Goal: Information Seeking & Learning: Learn about a topic

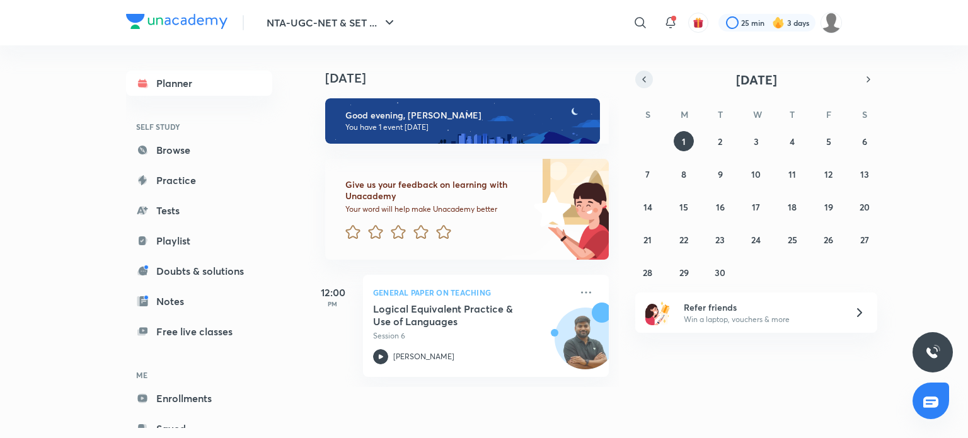
click at [648, 77] on icon "button" at bounding box center [644, 79] width 10 height 11
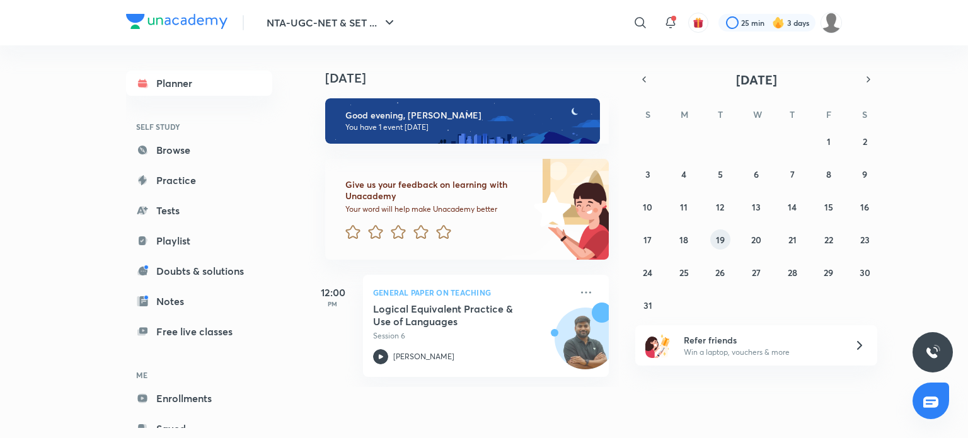
click at [723, 238] on abbr "19" at bounding box center [720, 240] width 9 height 12
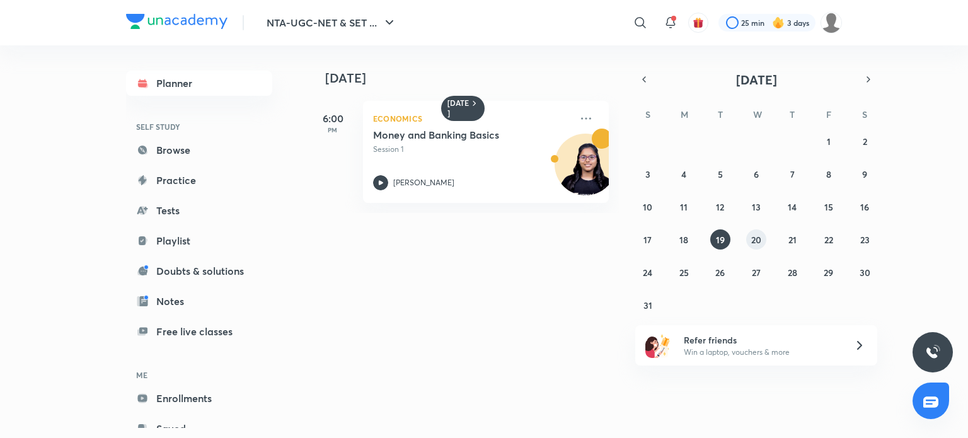
click at [749, 241] on button "20" at bounding box center [756, 239] width 20 height 20
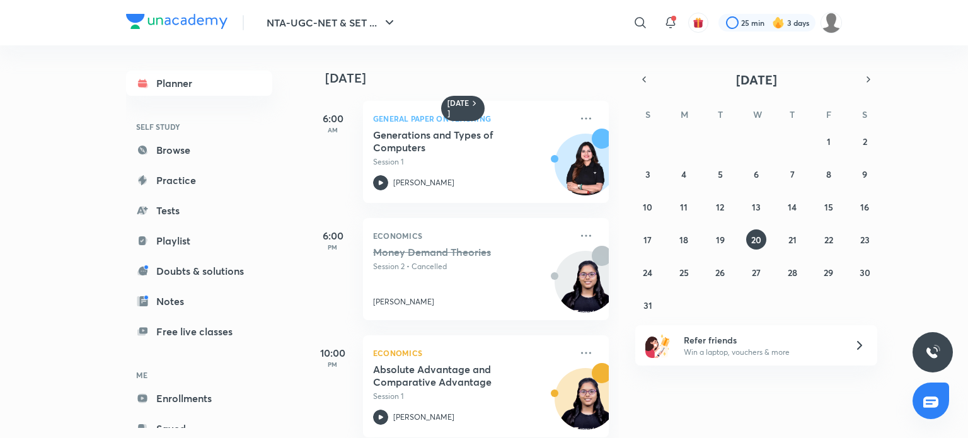
scroll to position [19, 0]
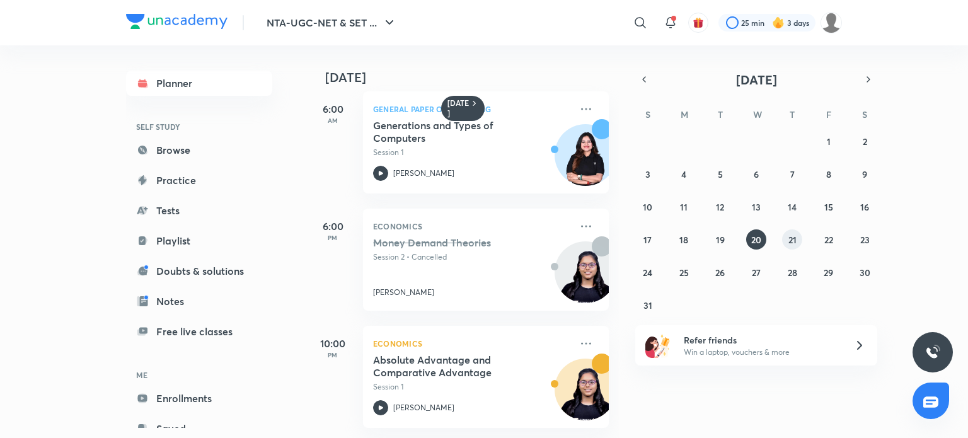
click at [790, 239] on abbr "21" at bounding box center [793, 240] width 8 height 12
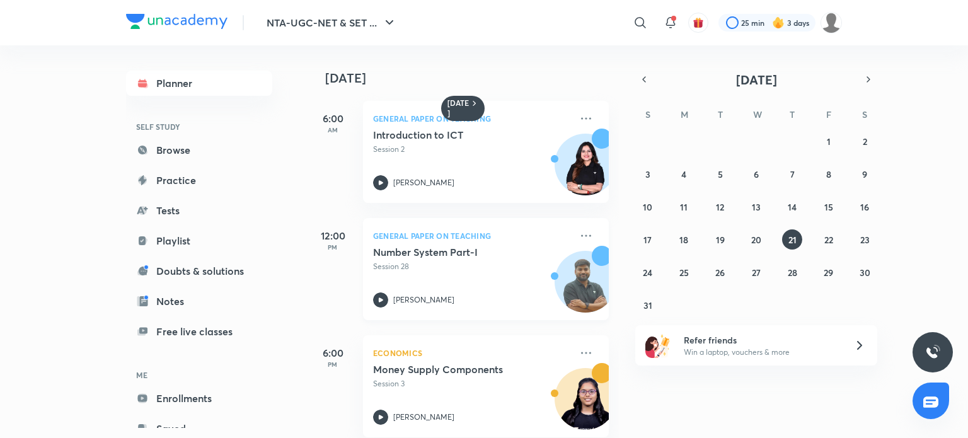
scroll to position [136, 0]
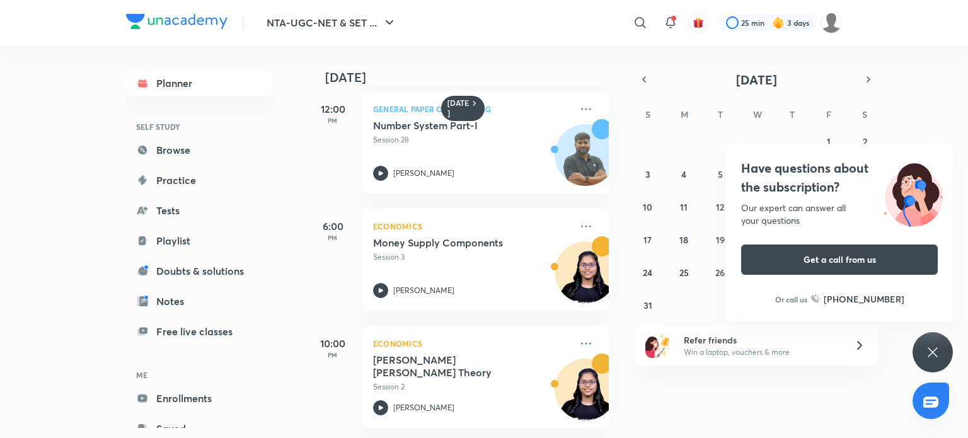
click at [829, 233] on div "NTA-UGC-NET & SET ... ​ 25 min 3 days Planner SELF STUDY Browse Practice Tests …" at bounding box center [484, 219] width 968 height 438
click at [920, 346] on div "Have questions about the subscription? Our expert can answer all your questions…" at bounding box center [933, 352] width 40 height 40
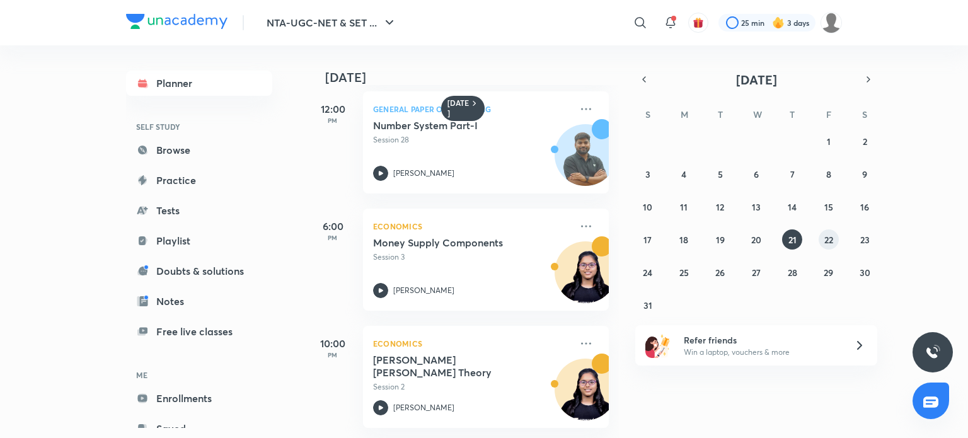
click at [830, 244] on abbr "22" at bounding box center [829, 240] width 9 height 12
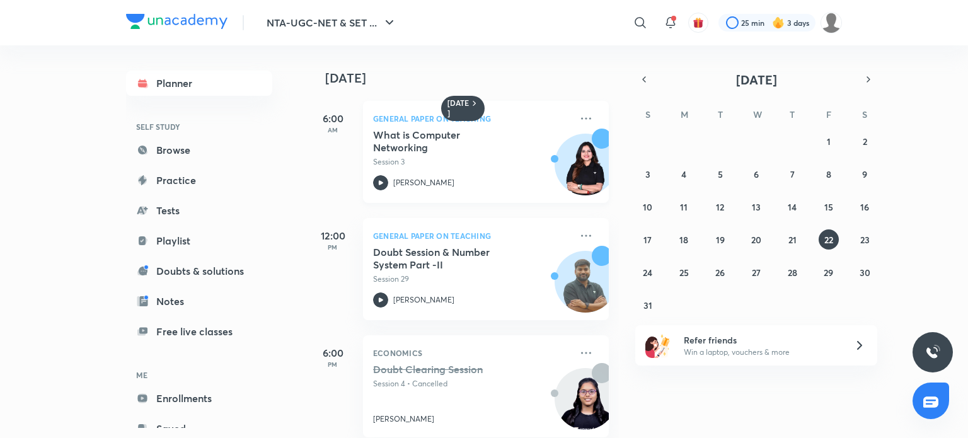
scroll to position [19, 0]
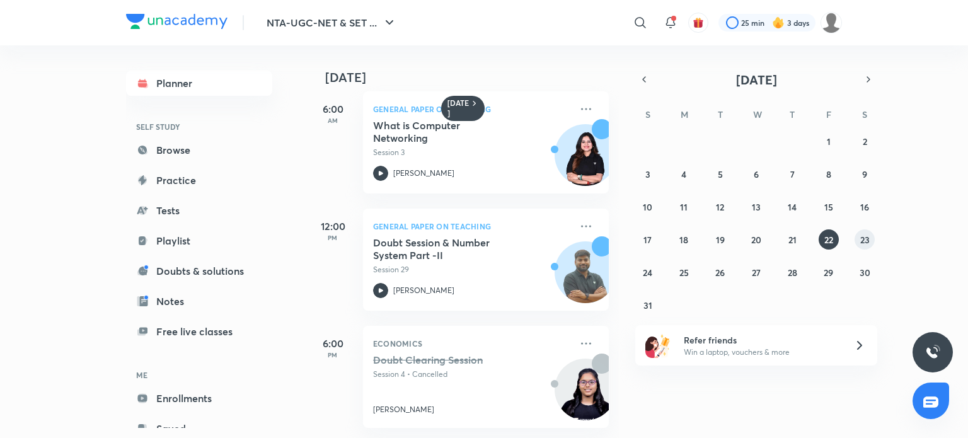
click at [869, 238] on abbr "23" at bounding box center [865, 240] width 9 height 12
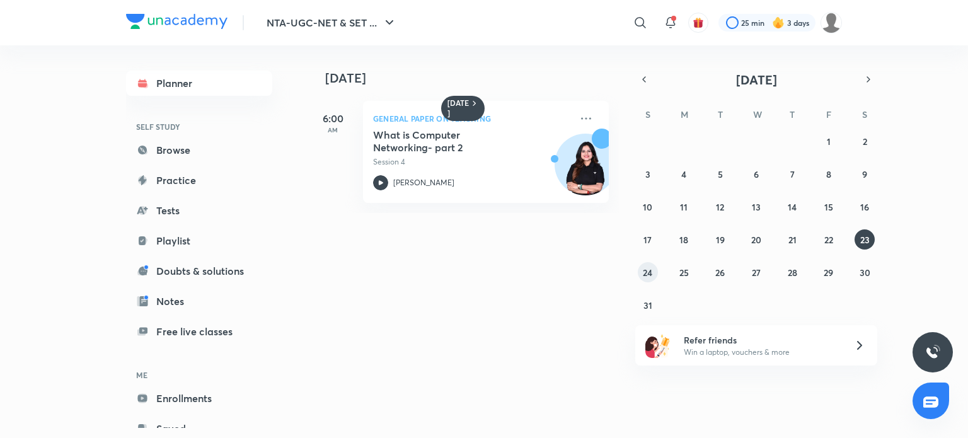
click at [651, 279] on button "24" at bounding box center [648, 272] width 20 height 20
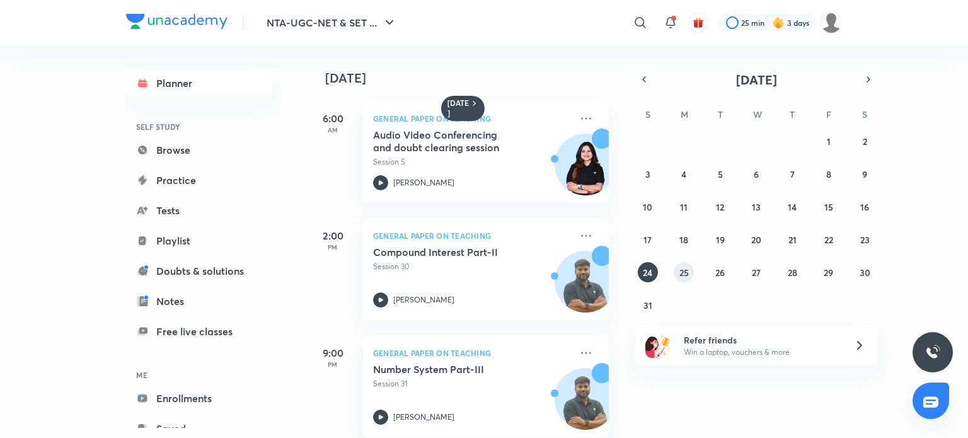
click at [683, 272] on abbr "25" at bounding box center [684, 273] width 9 height 12
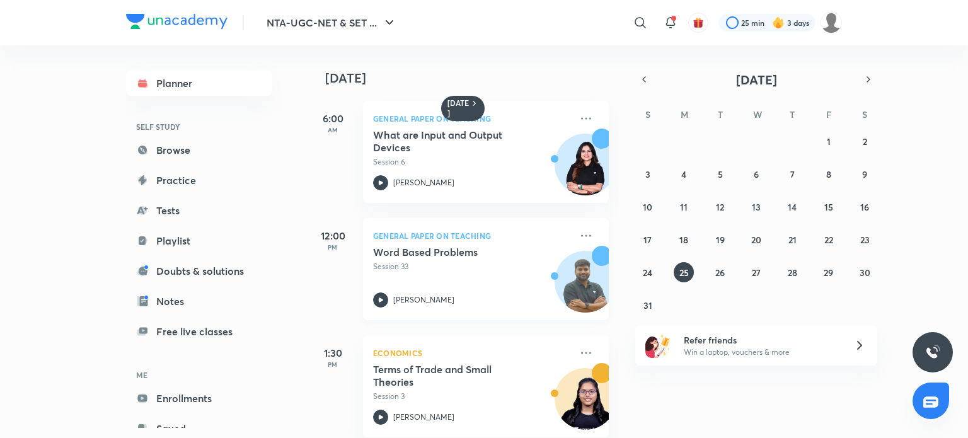
scroll to position [136, 0]
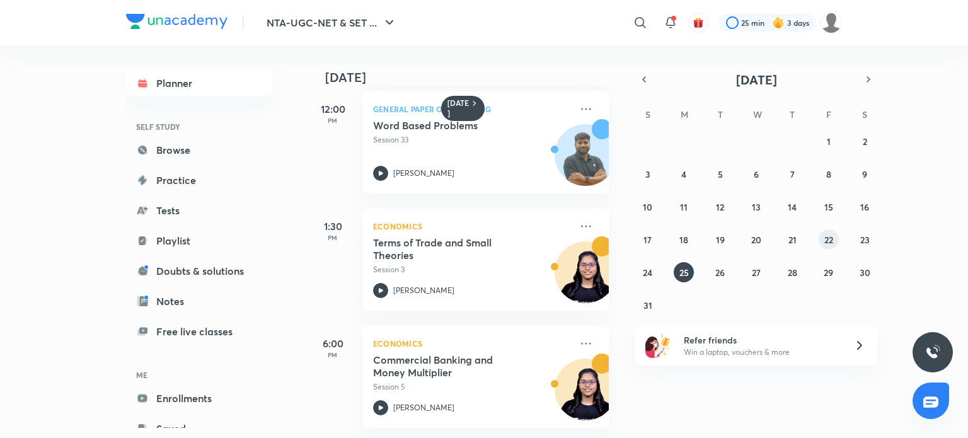
click at [833, 236] on button "22" at bounding box center [829, 239] width 20 height 20
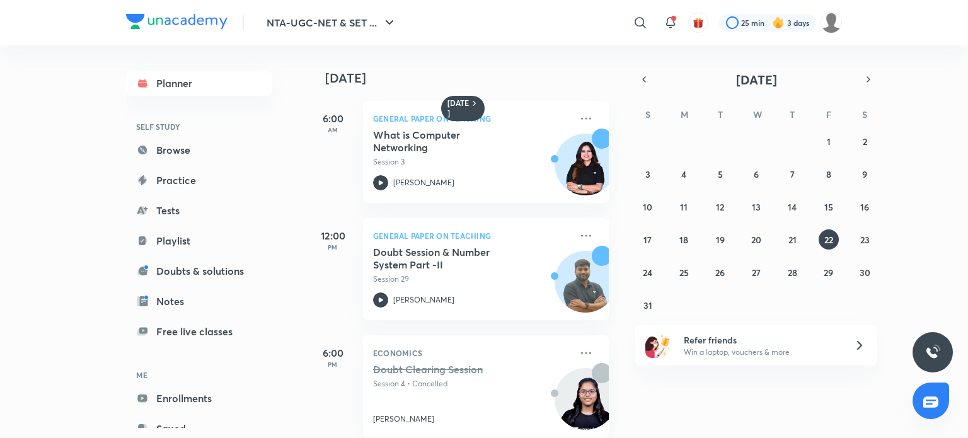
scroll to position [19, 0]
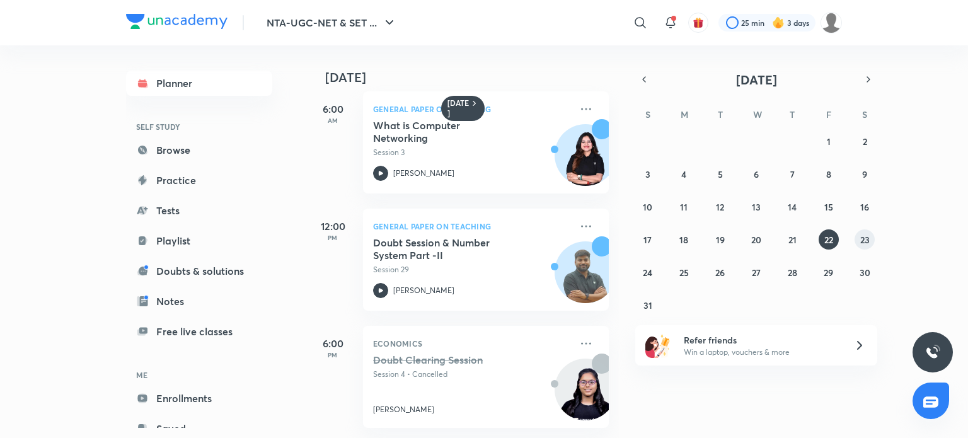
click at [861, 234] on abbr "23" at bounding box center [865, 240] width 9 height 12
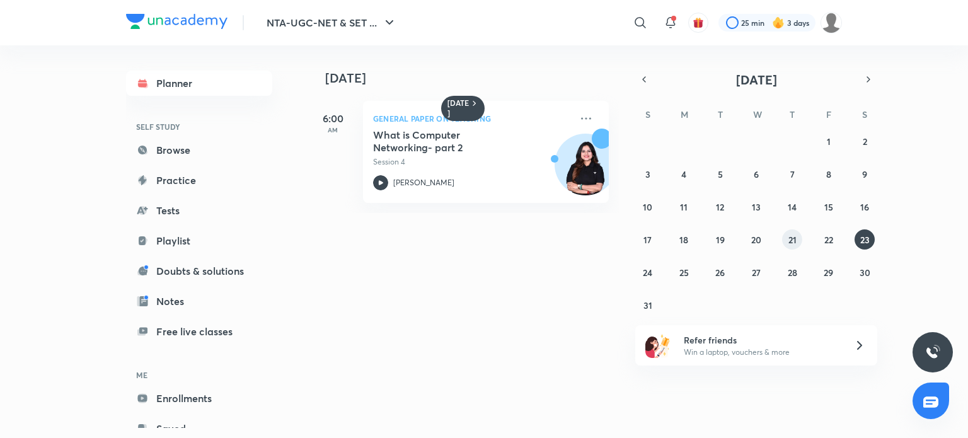
click at [791, 242] on abbr "21" at bounding box center [793, 240] width 8 height 12
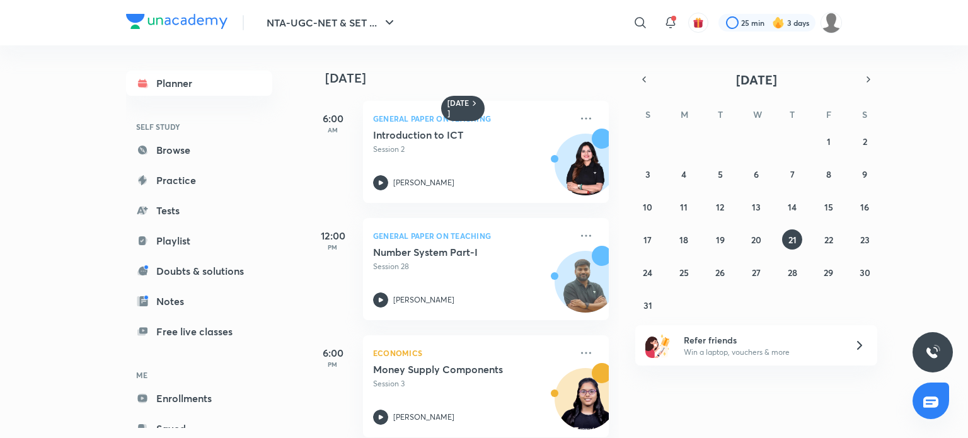
scroll to position [136, 0]
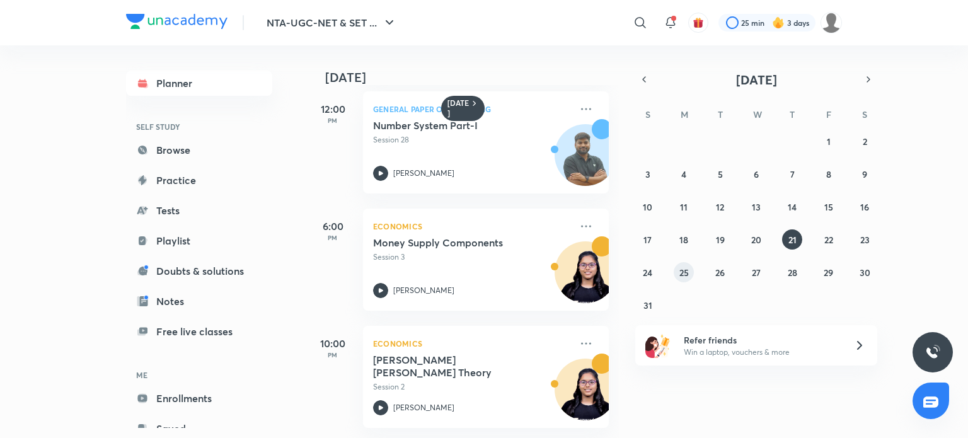
click at [683, 264] on button "25" at bounding box center [684, 272] width 20 height 20
click at [717, 270] on abbr "26" at bounding box center [720, 273] width 9 height 12
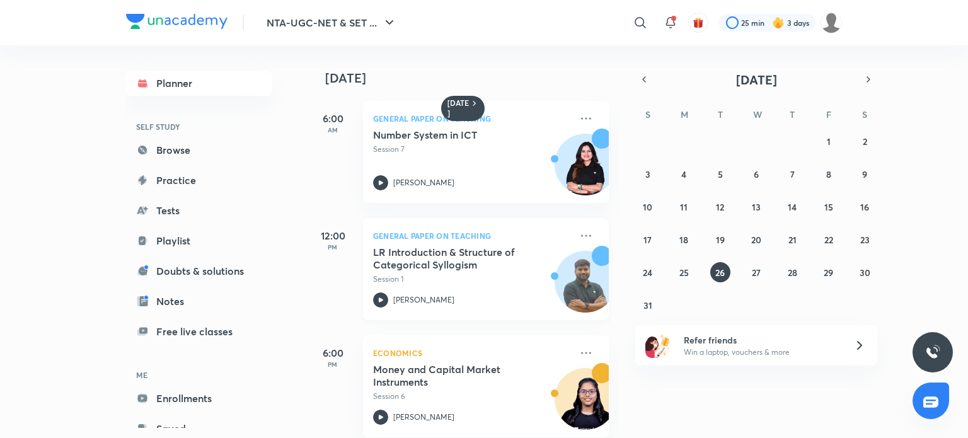
scroll to position [219, 0]
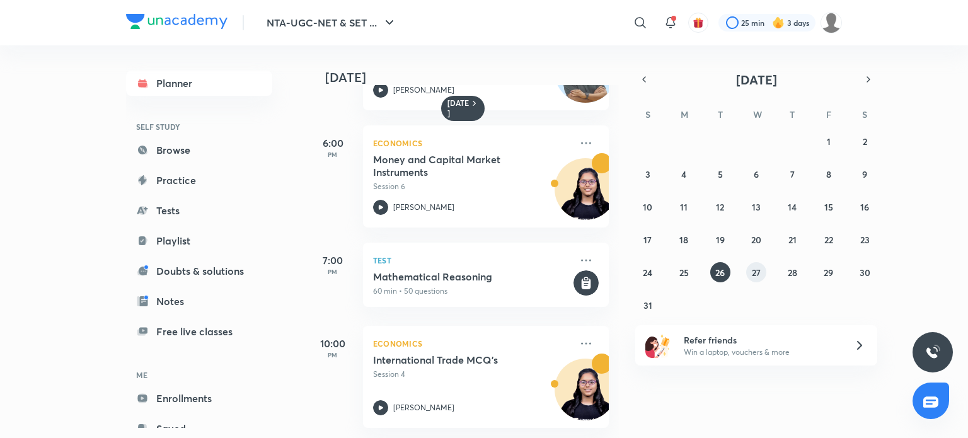
click at [748, 277] on button "27" at bounding box center [756, 272] width 20 height 20
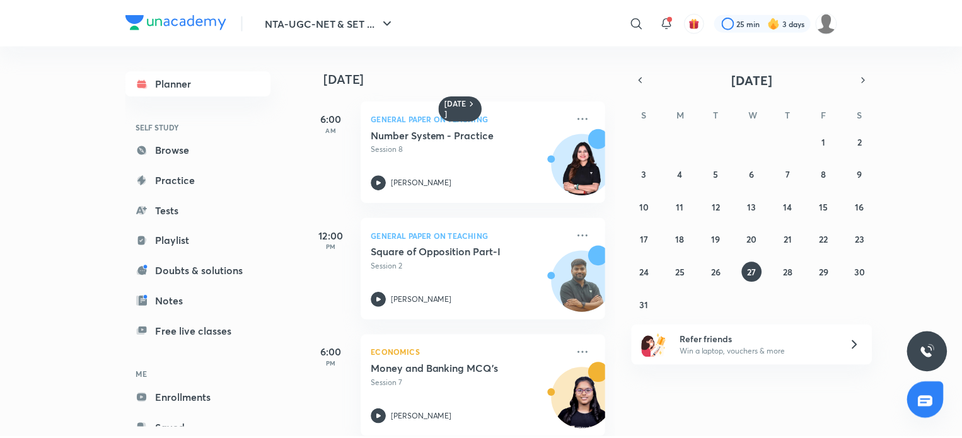
scroll to position [19, 0]
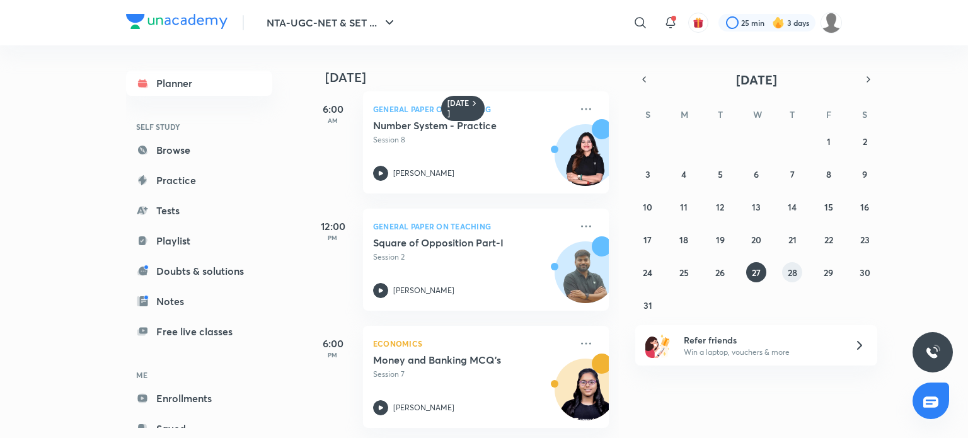
click at [786, 274] on button "28" at bounding box center [792, 272] width 20 height 20
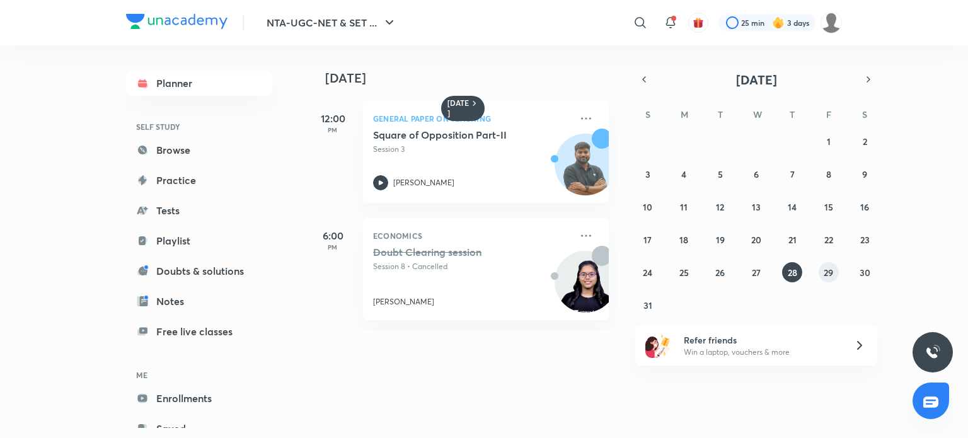
click at [838, 270] on button "29" at bounding box center [829, 272] width 20 height 20
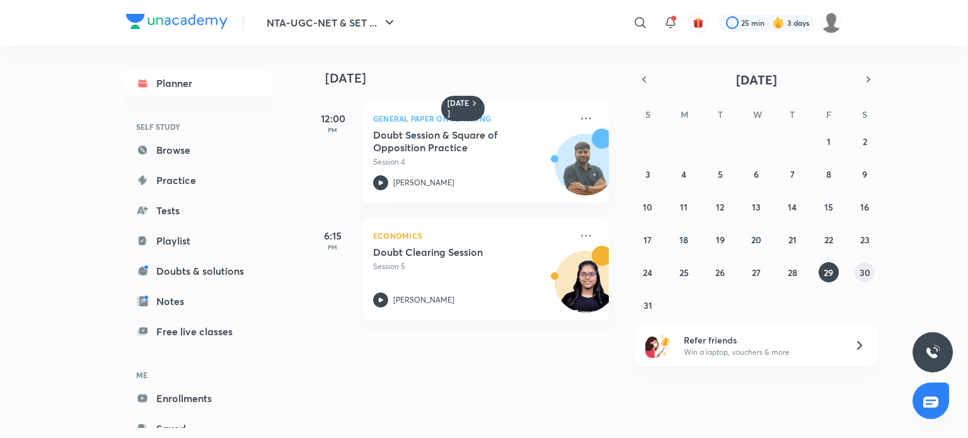
click at [860, 271] on abbr "30" at bounding box center [865, 273] width 11 height 12
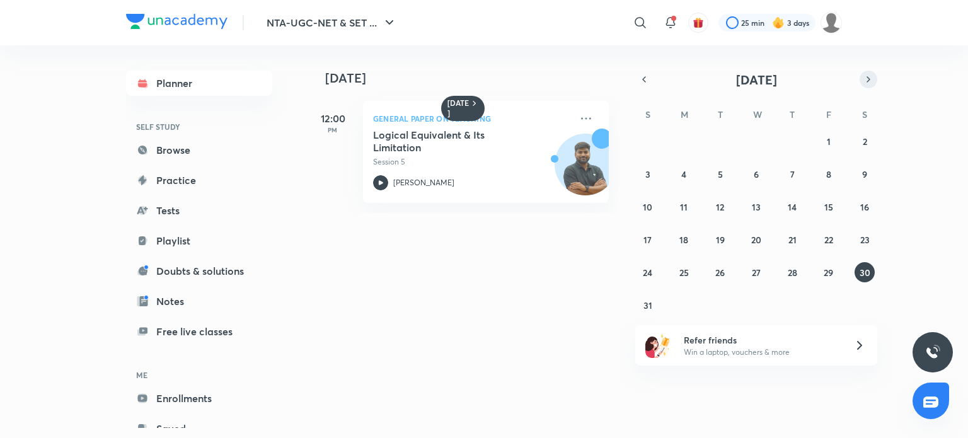
click at [862, 75] on button "button" at bounding box center [869, 80] width 18 height 18
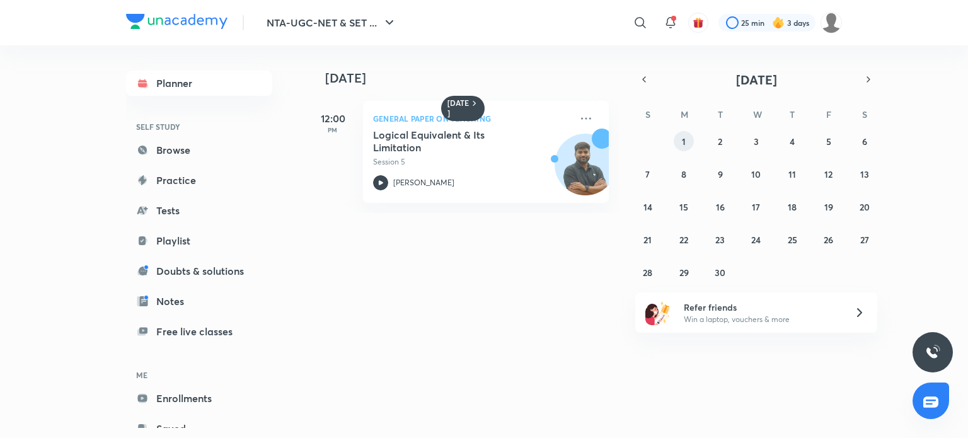
click at [682, 138] on abbr "1" at bounding box center [684, 142] width 4 height 12
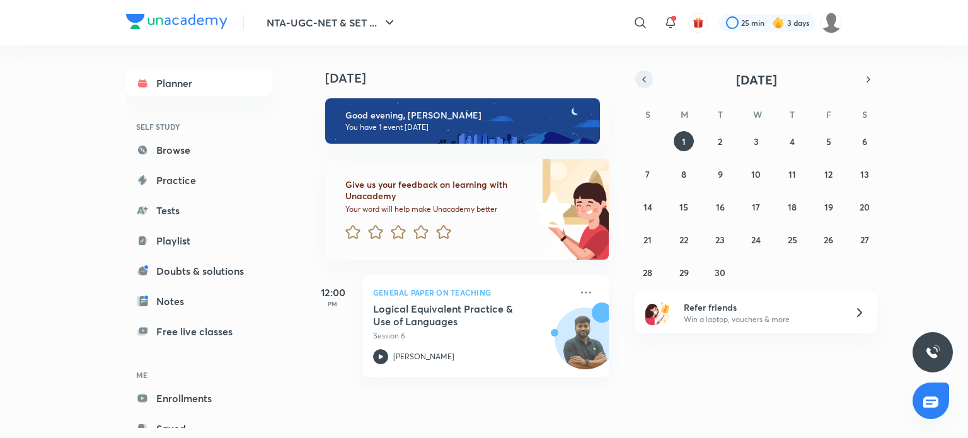
click at [650, 77] on button "button" at bounding box center [644, 80] width 18 height 18
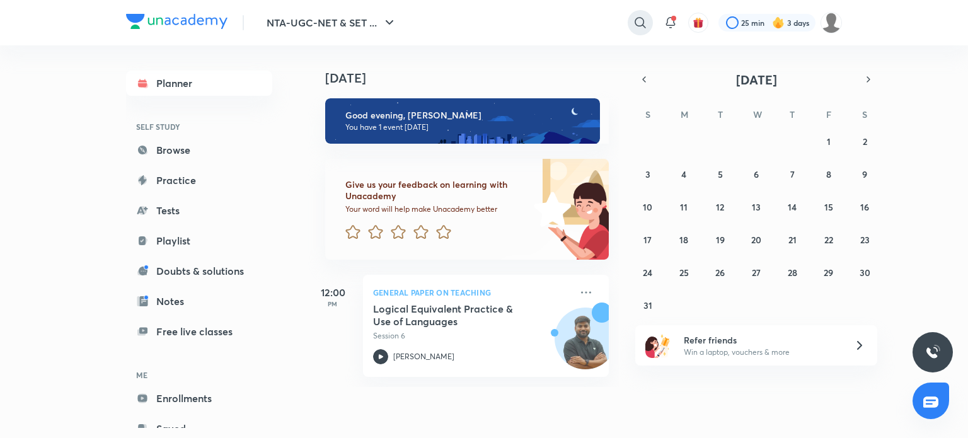
click at [638, 25] on icon at bounding box center [640, 22] width 11 height 11
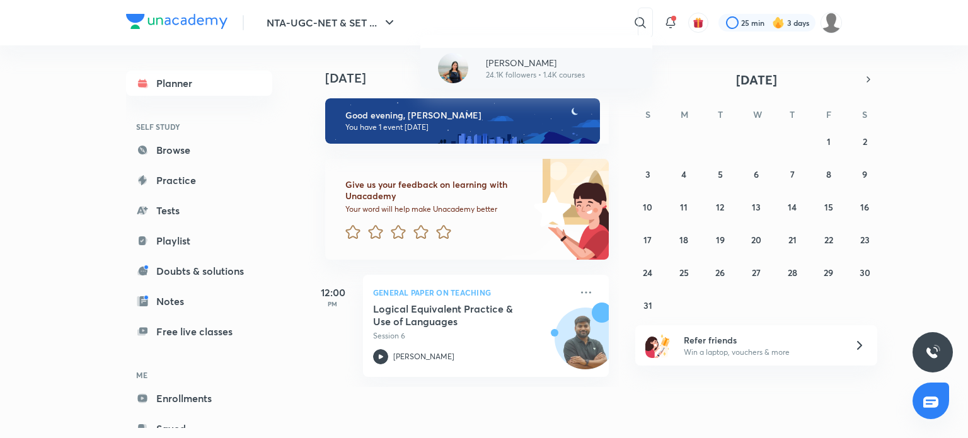
click at [547, 75] on p "24.1K followers • 1.4K courses" at bounding box center [535, 74] width 99 height 11
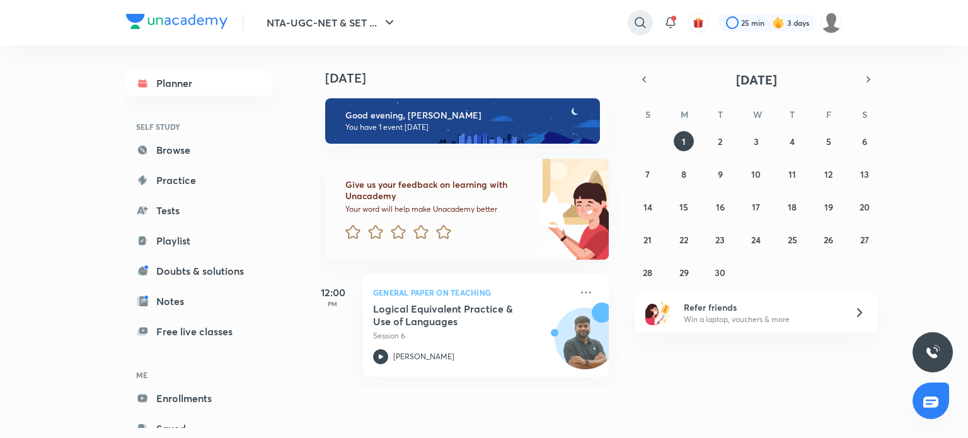
click at [638, 22] on icon at bounding box center [640, 22] width 15 height 15
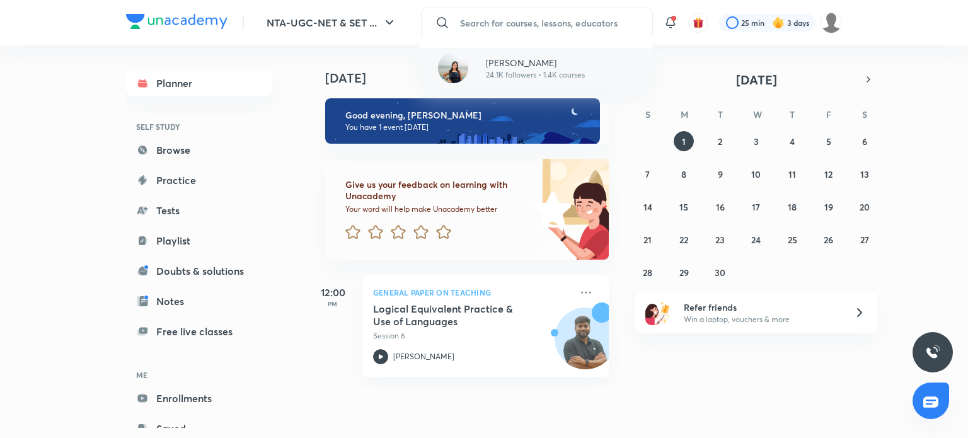
click at [543, 70] on p "24.1K followers • 1.4K courses" at bounding box center [535, 74] width 99 height 11
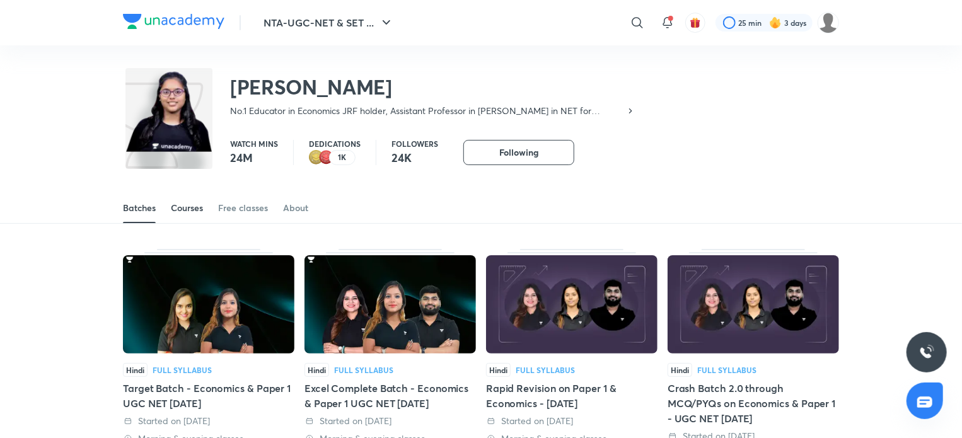
click at [190, 202] on div "Courses" at bounding box center [187, 208] width 32 height 13
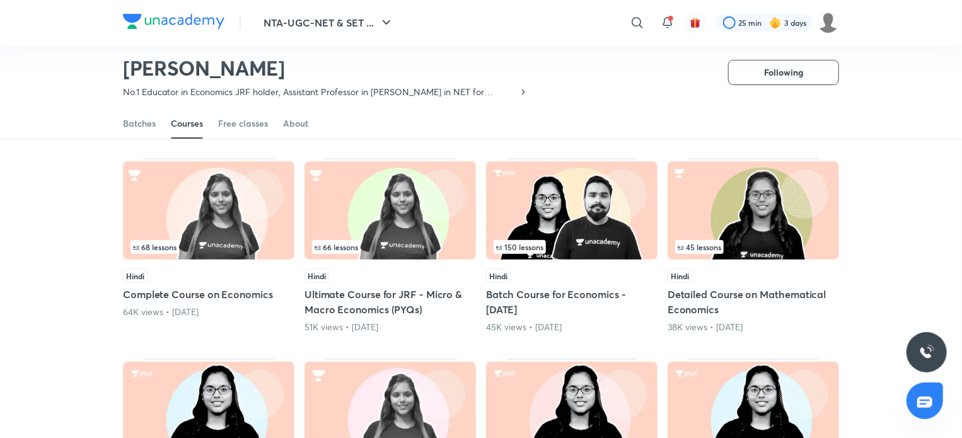
scroll to position [93, 0]
click at [175, 244] on span "68 lessons" at bounding box center [154, 247] width 43 height 8
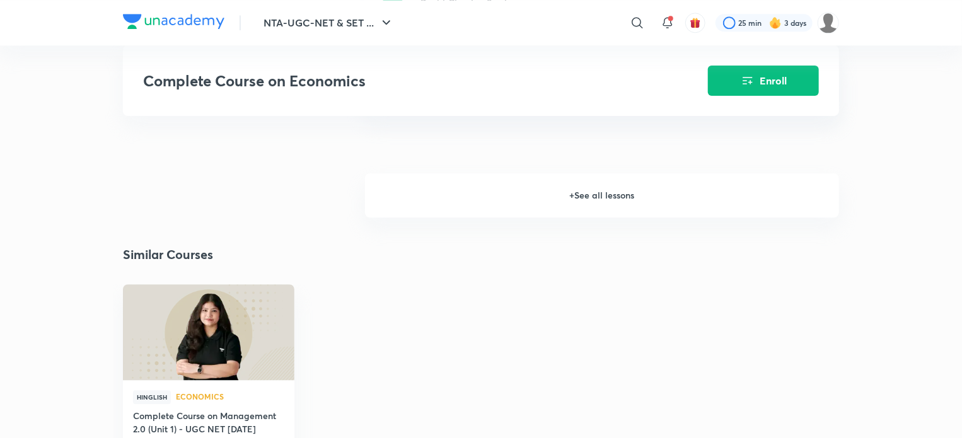
scroll to position [1568, 0]
click at [598, 202] on h6 "+ See all lessons" at bounding box center [602, 195] width 474 height 44
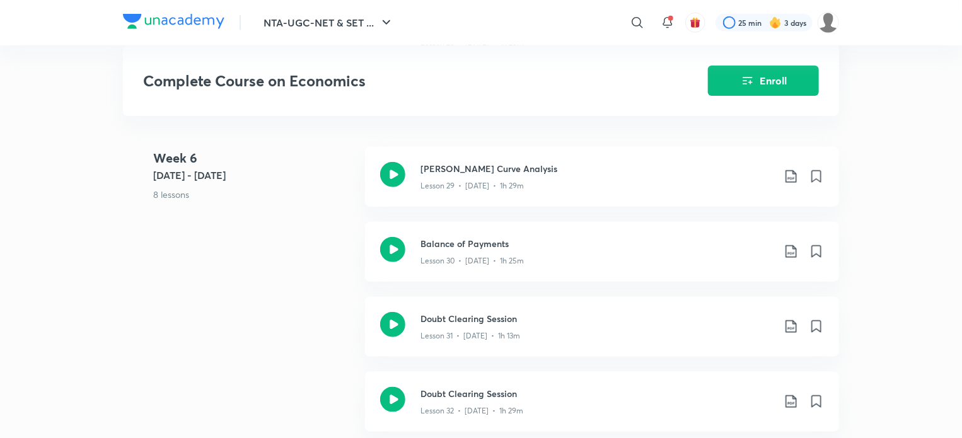
scroll to position [2957, 0]
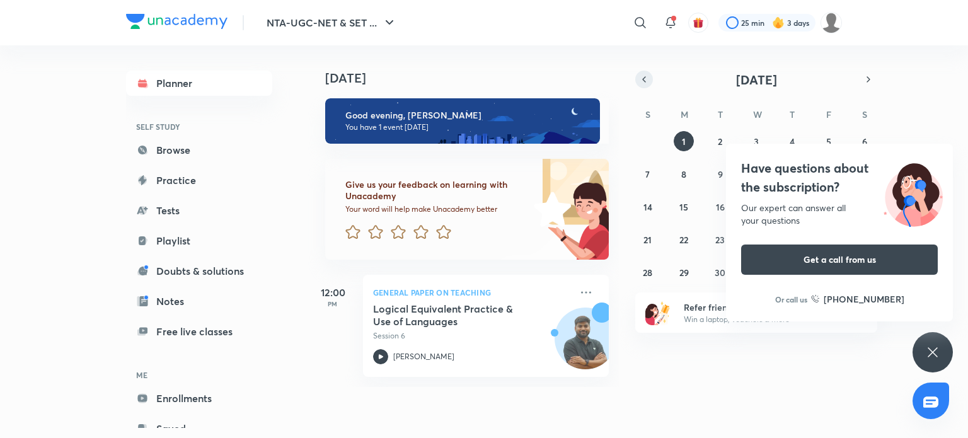
click at [648, 79] on icon "button" at bounding box center [644, 79] width 10 height 11
click at [935, 355] on icon at bounding box center [932, 351] width 9 height 9
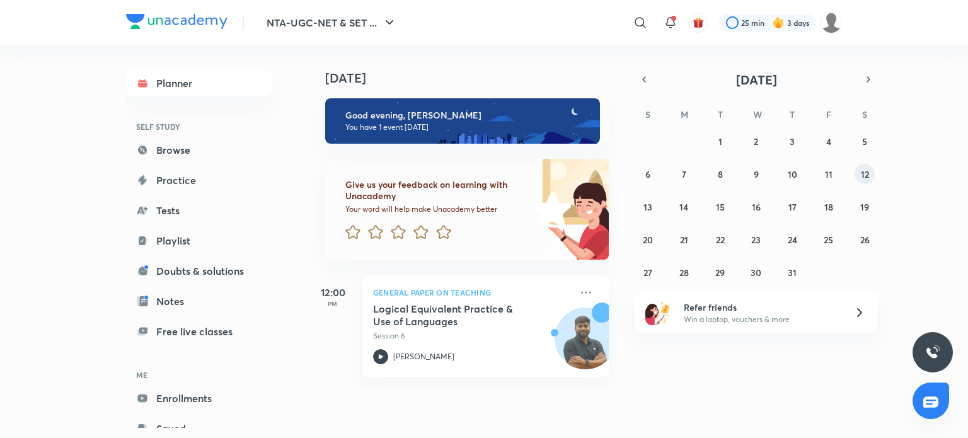
click at [865, 175] on abbr "12" at bounding box center [865, 174] width 8 height 12
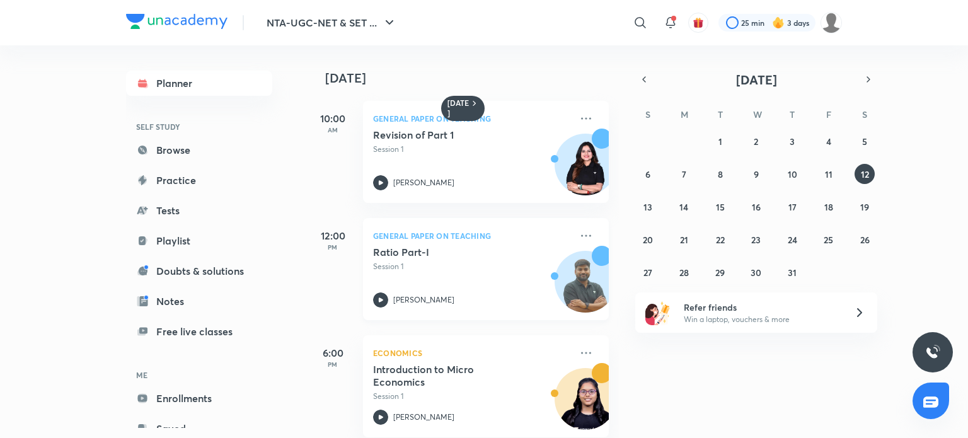
scroll to position [19, 0]
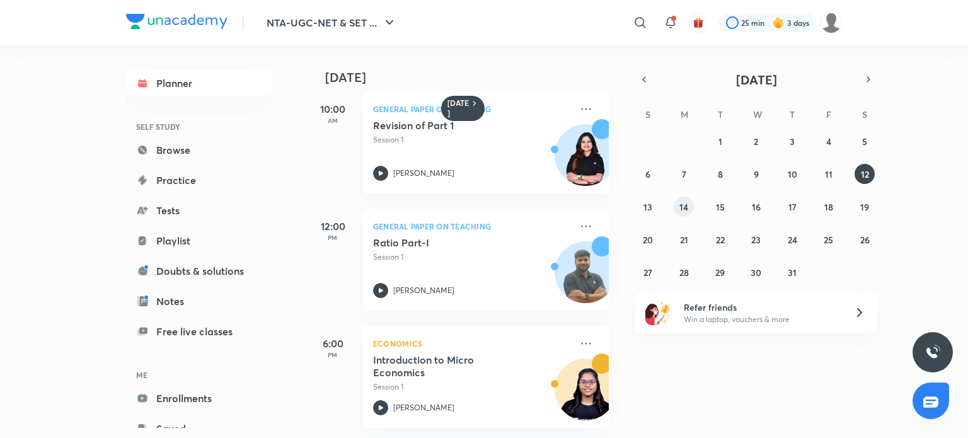
click at [683, 206] on abbr "14" at bounding box center [684, 207] width 9 height 12
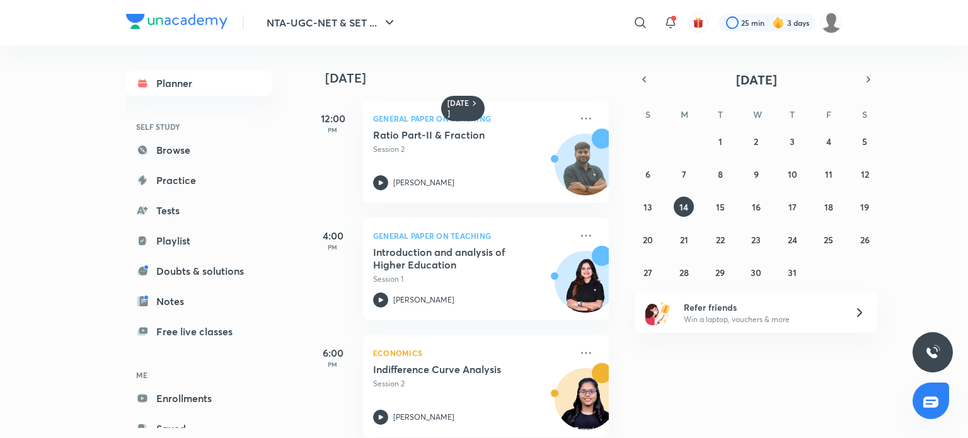
scroll to position [136, 0]
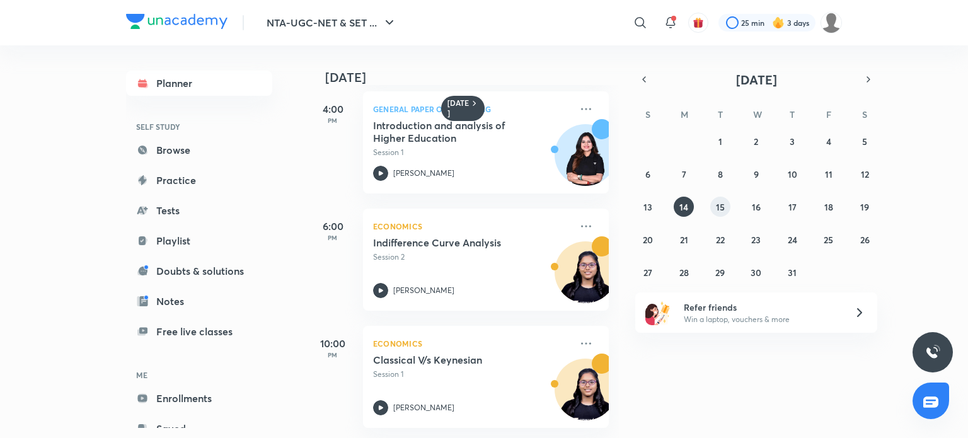
click at [726, 209] on button "15" at bounding box center [720, 207] width 20 height 20
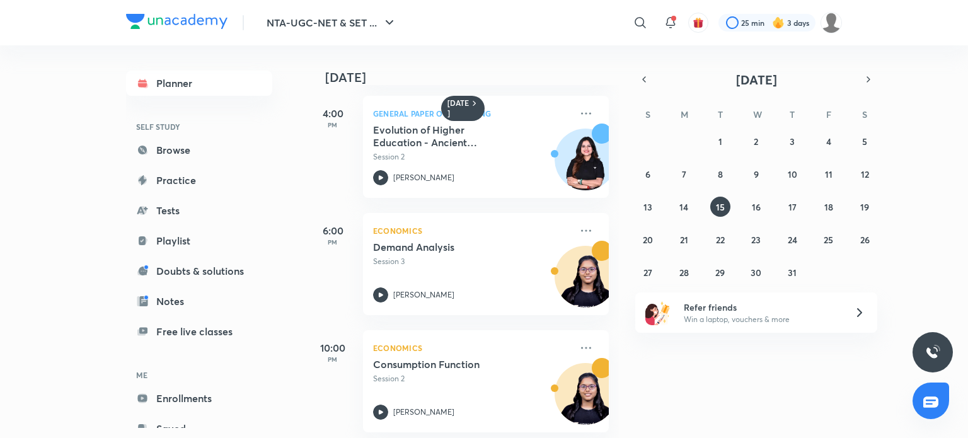
scroll to position [253, 0]
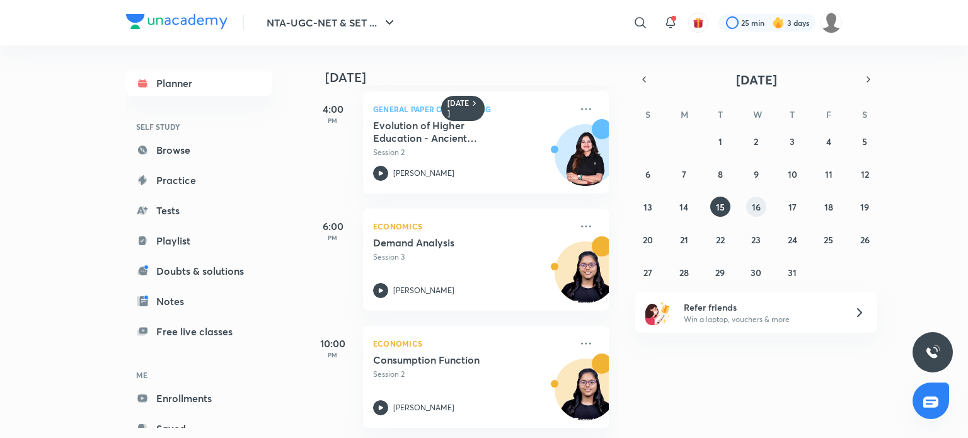
click at [758, 206] on abbr "16" at bounding box center [756, 207] width 9 height 12
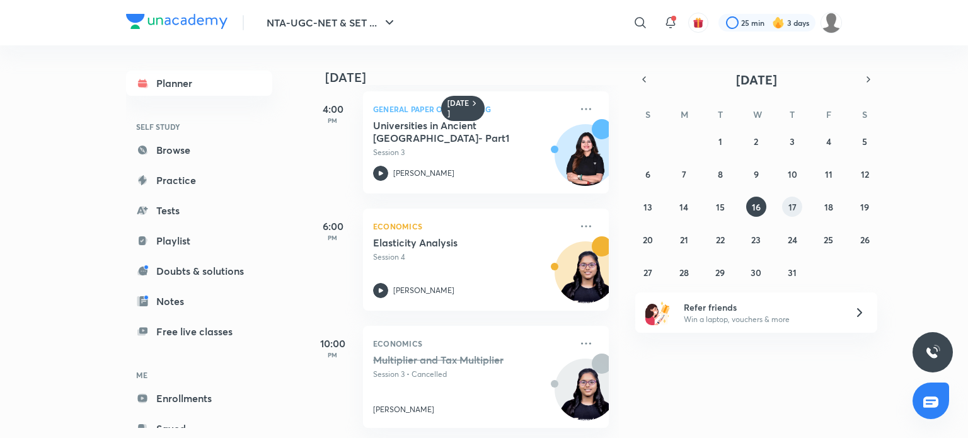
click at [789, 202] on abbr "17" at bounding box center [793, 207] width 8 height 12
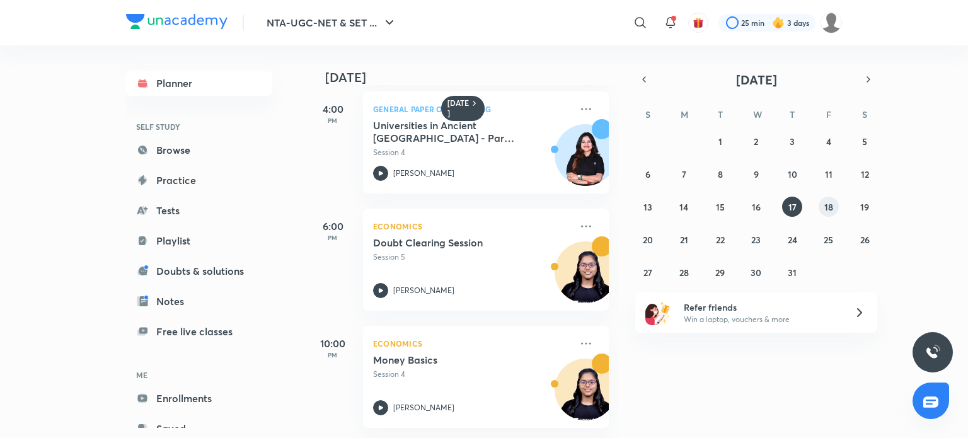
click at [830, 202] on abbr "18" at bounding box center [829, 207] width 9 height 12
click at [857, 206] on button "19" at bounding box center [865, 207] width 20 height 20
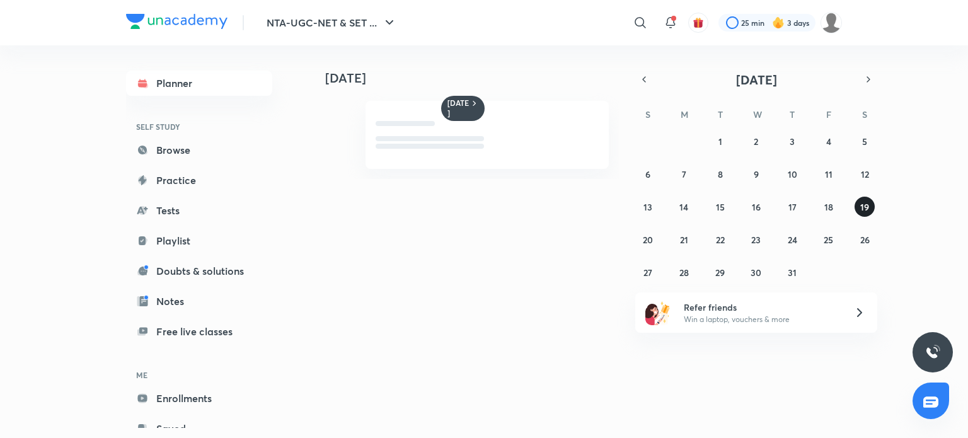
click at [857, 206] on button "19" at bounding box center [865, 207] width 20 height 20
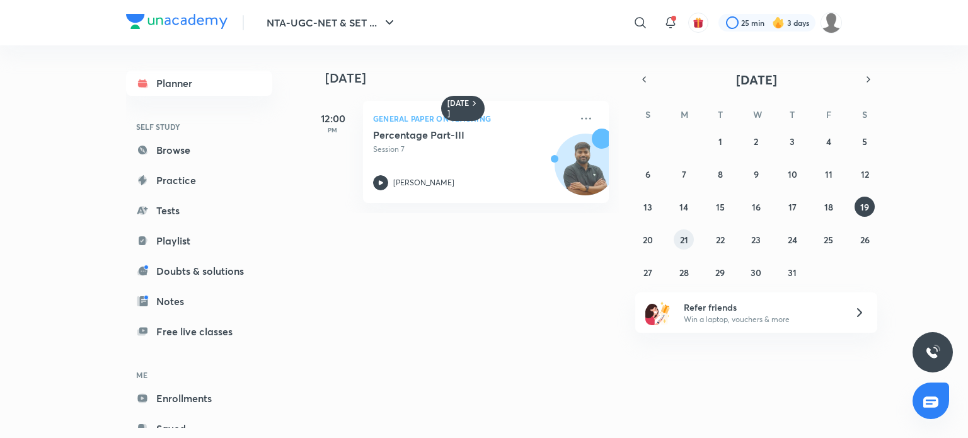
click at [683, 236] on abbr "21" at bounding box center [684, 240] width 8 height 12
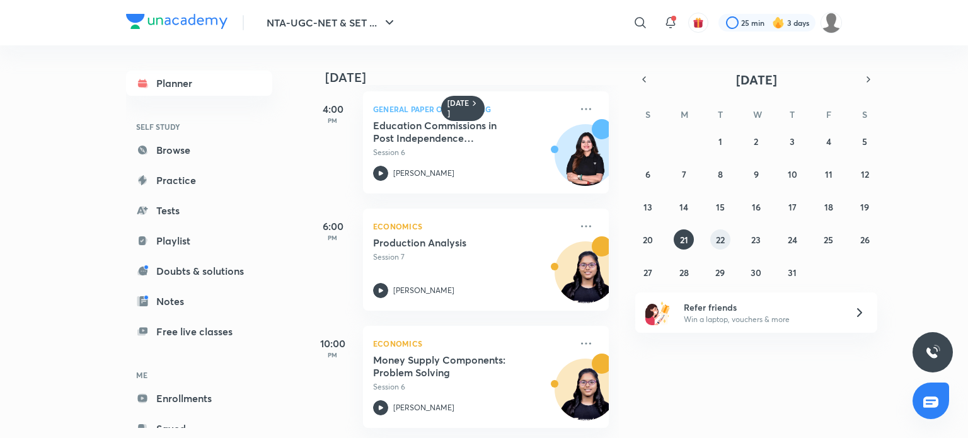
click at [723, 234] on abbr "22" at bounding box center [720, 240] width 9 height 12
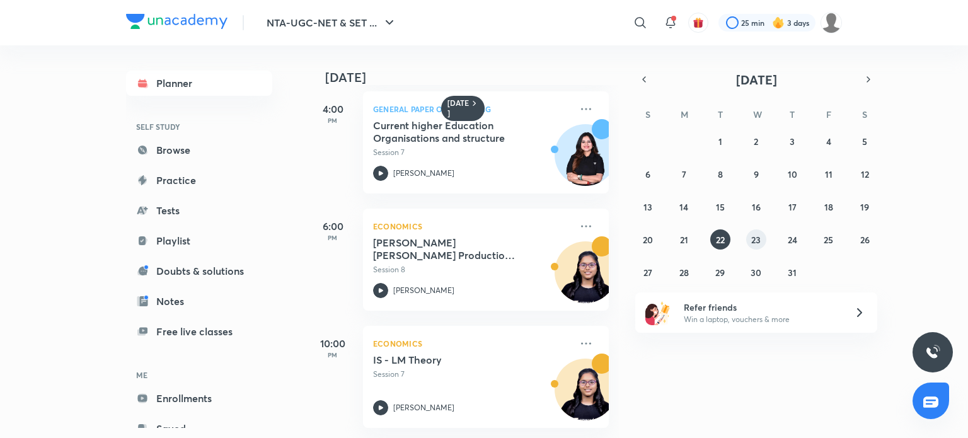
click at [753, 247] on button "23" at bounding box center [756, 239] width 20 height 20
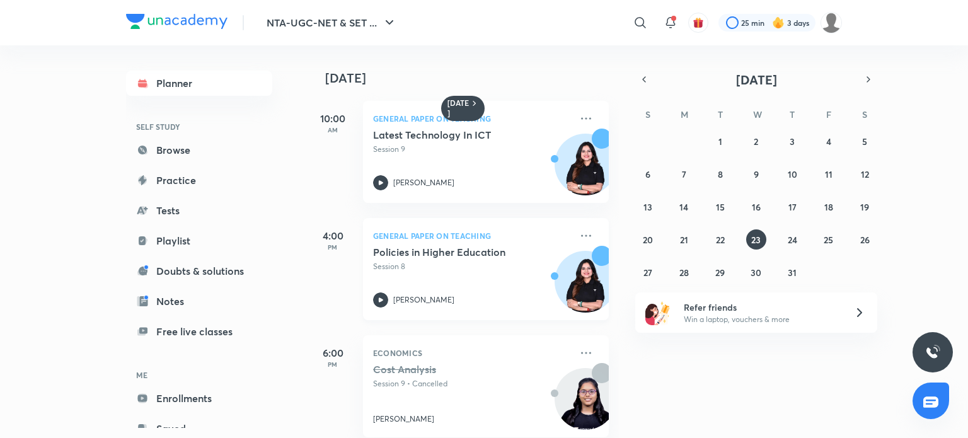
scroll to position [136, 0]
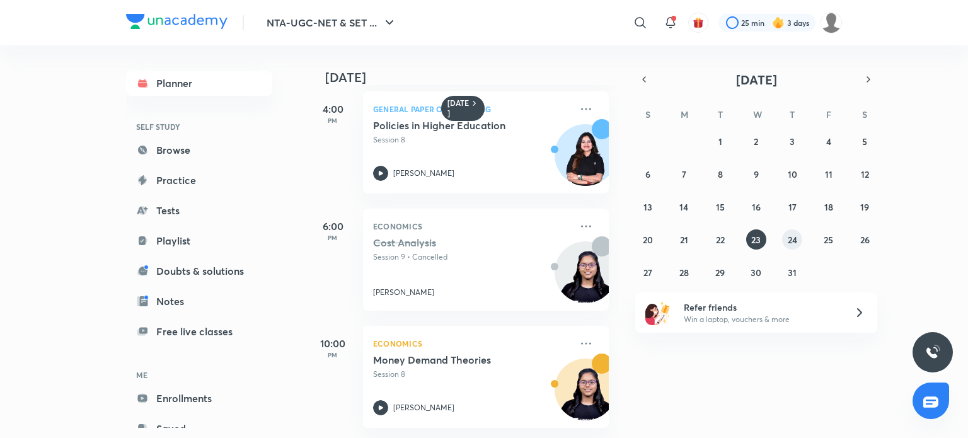
click at [792, 241] on abbr "24" at bounding box center [792, 240] width 9 height 12
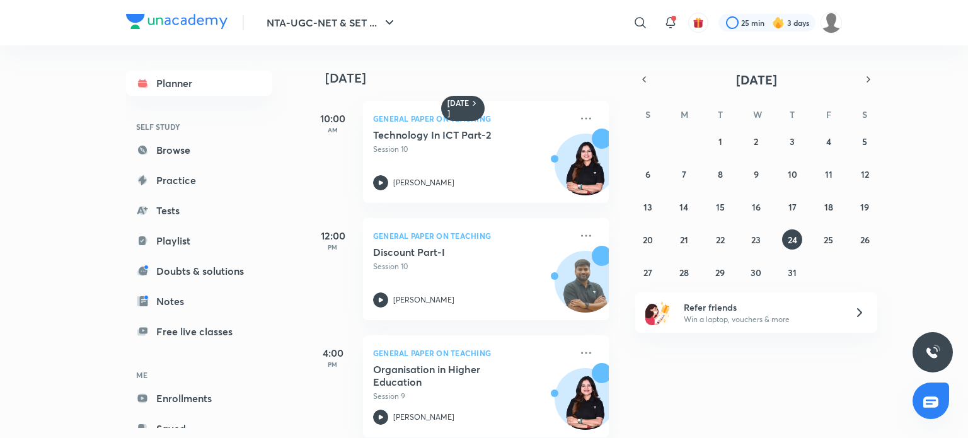
scroll to position [253, 0]
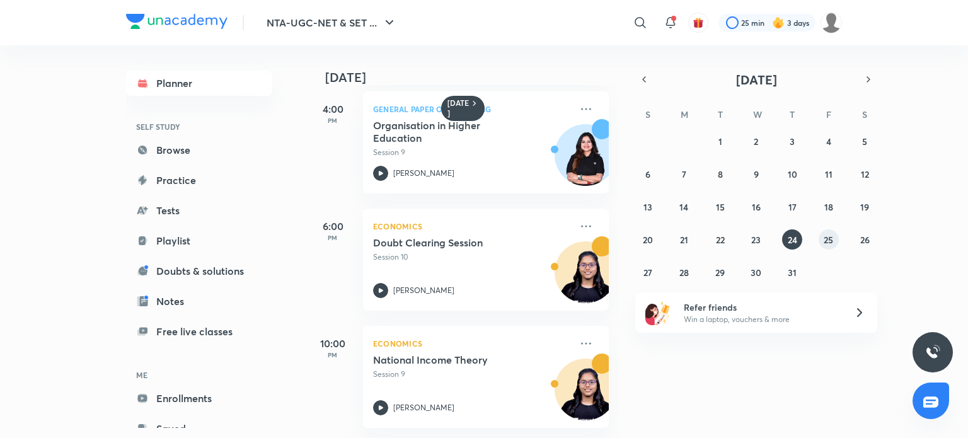
click at [835, 241] on button "25" at bounding box center [829, 239] width 20 height 20
click at [859, 238] on button "26" at bounding box center [865, 239] width 20 height 20
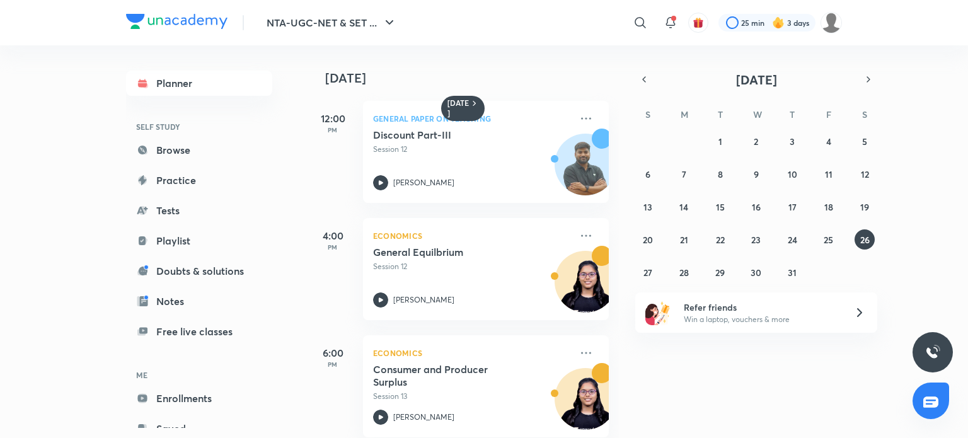
scroll to position [19, 0]
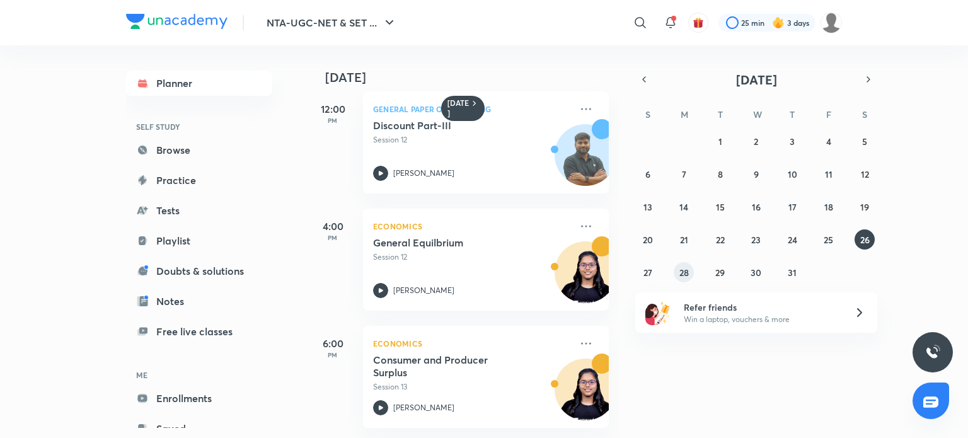
click at [689, 276] on button "28" at bounding box center [684, 272] width 20 height 20
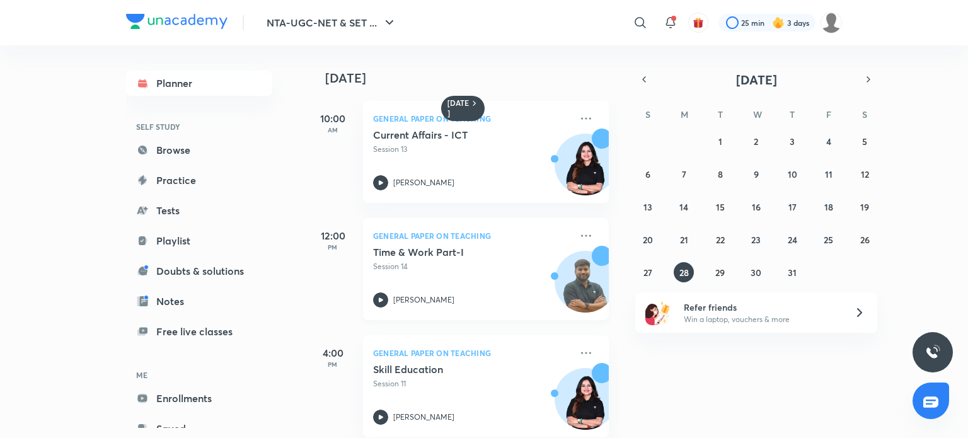
scroll to position [253, 0]
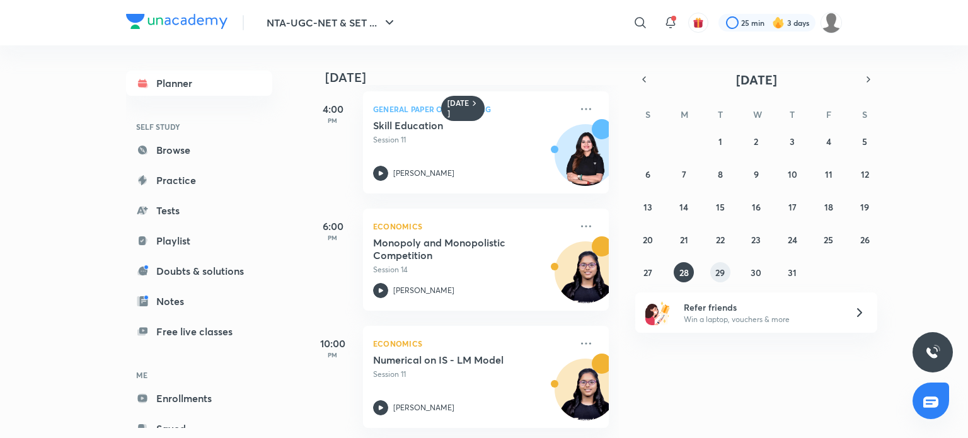
click at [722, 267] on abbr "29" at bounding box center [720, 273] width 9 height 12
click at [761, 274] on abbr "30" at bounding box center [756, 273] width 11 height 12
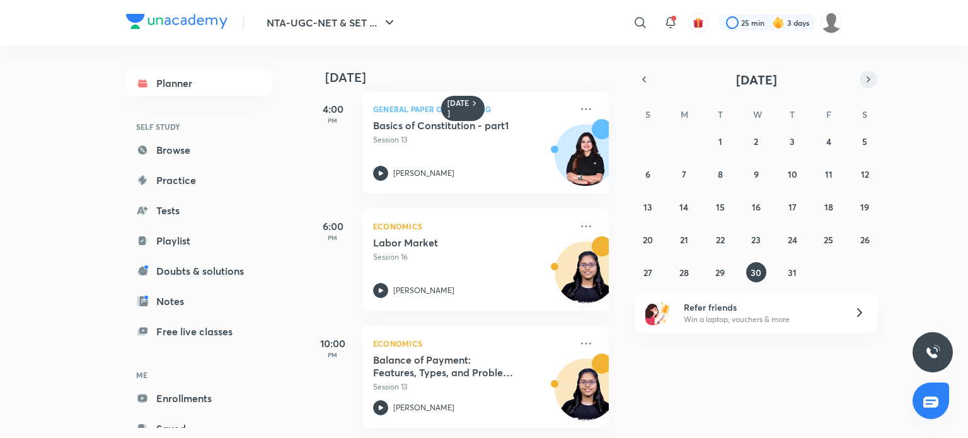
click at [867, 78] on icon "button" at bounding box center [868, 79] width 3 height 5
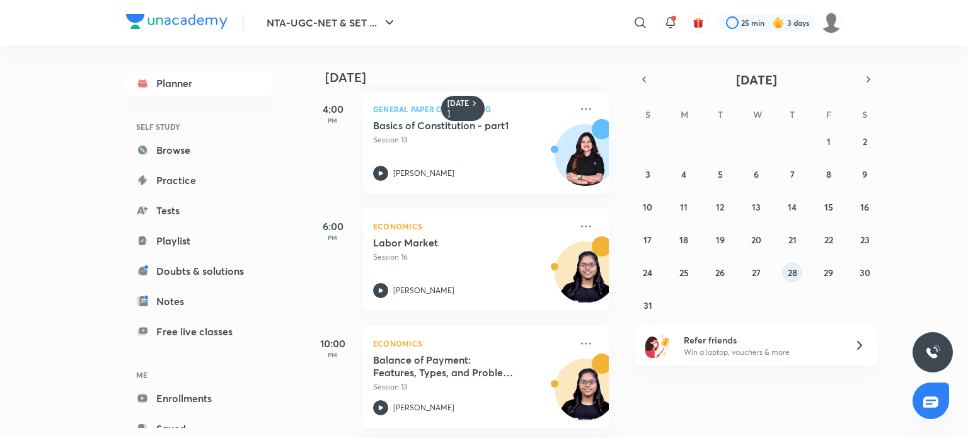
click at [785, 275] on button "28" at bounding box center [792, 272] width 20 height 20
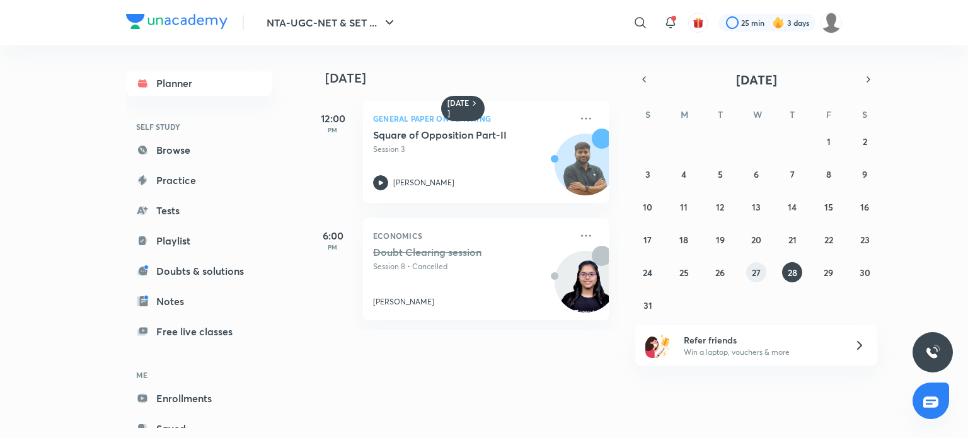
click at [755, 270] on abbr "27" at bounding box center [756, 273] width 9 height 12
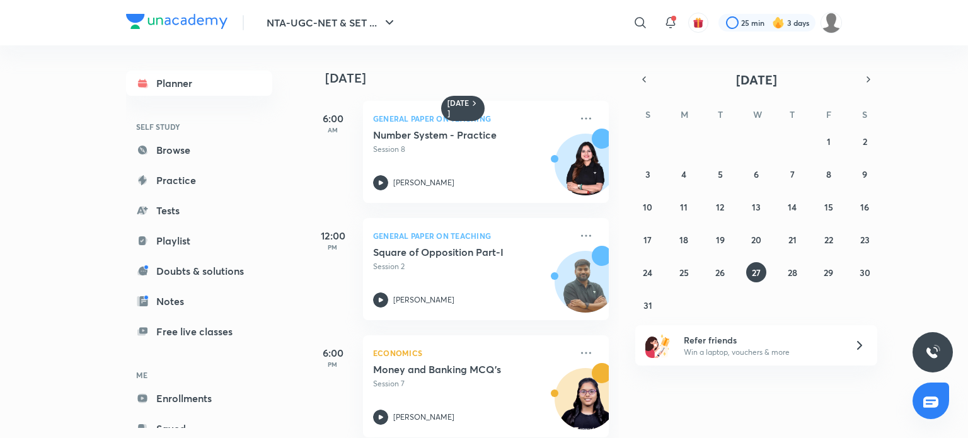
scroll to position [19, 0]
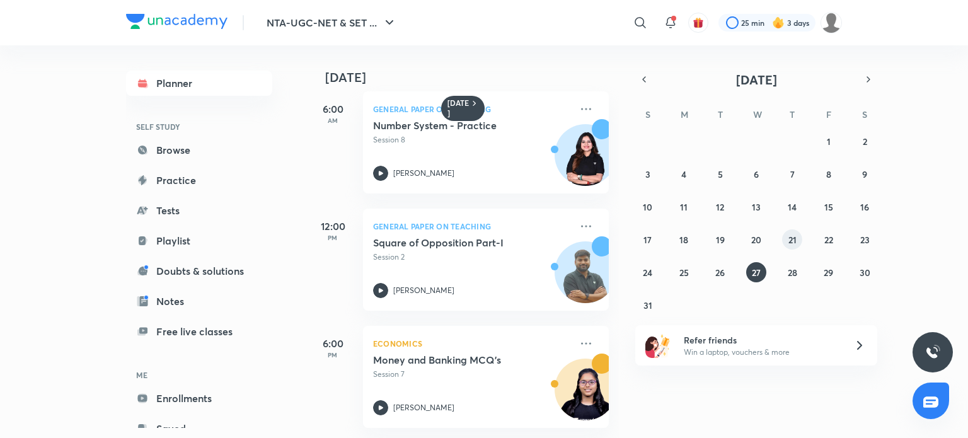
click at [797, 238] on button "21" at bounding box center [792, 239] width 20 height 20
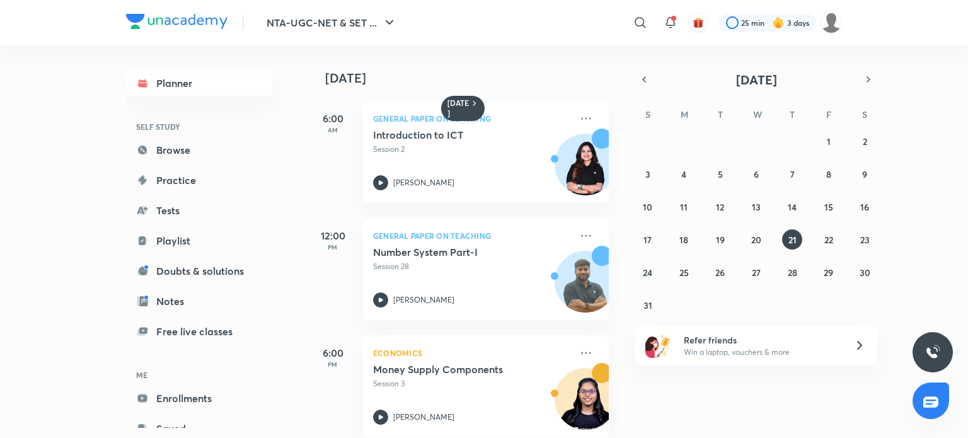
scroll to position [136, 0]
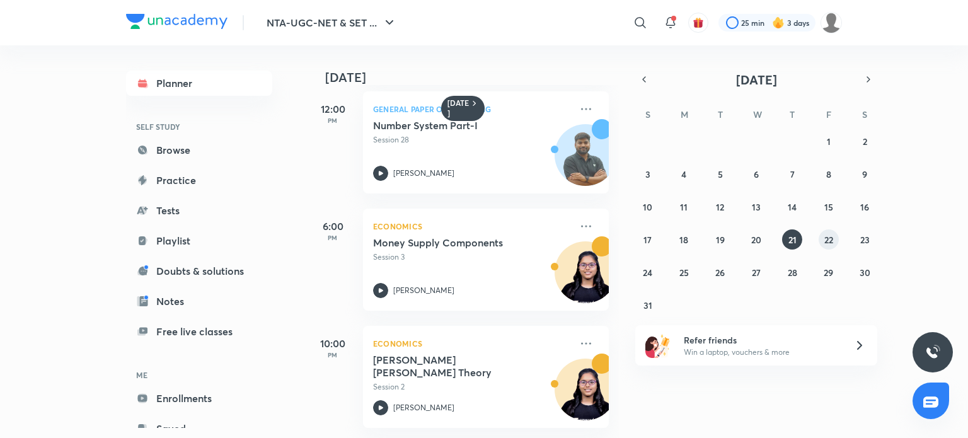
click at [836, 238] on button "22" at bounding box center [829, 239] width 20 height 20
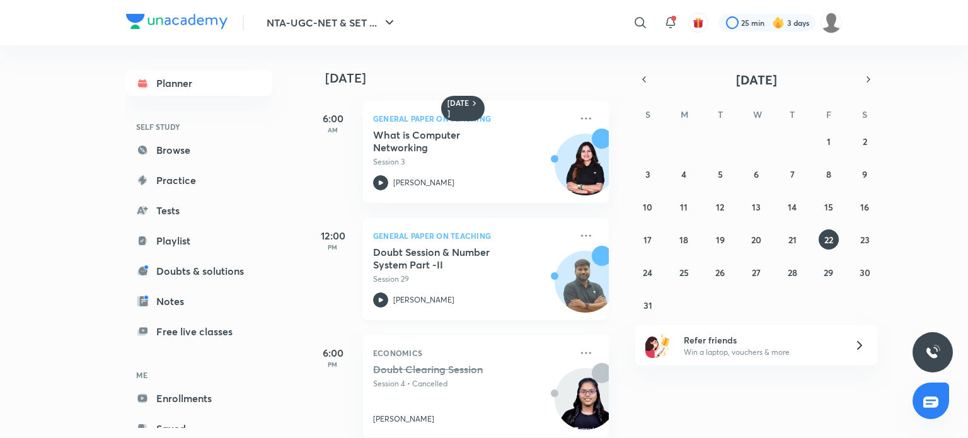
scroll to position [19, 0]
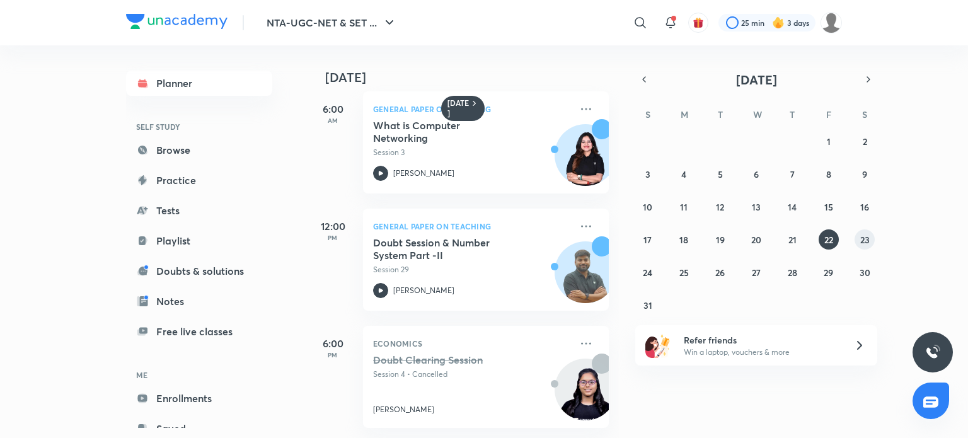
click at [864, 242] on abbr "23" at bounding box center [865, 240] width 9 height 12
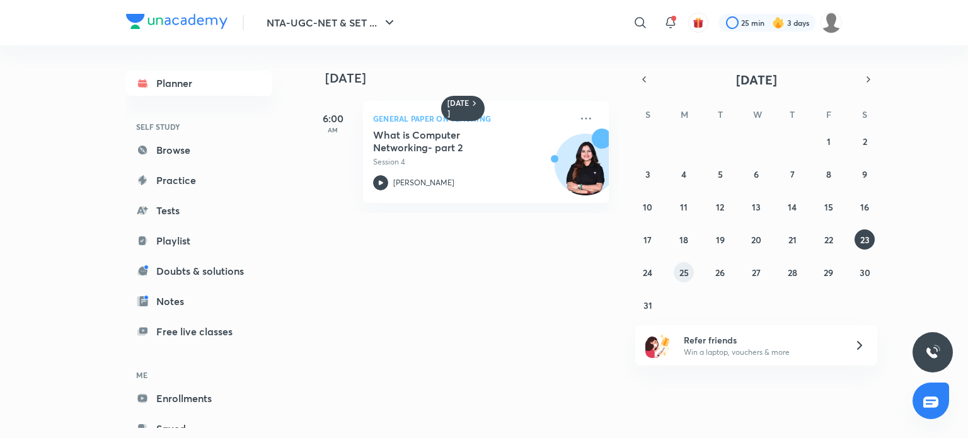
click at [683, 267] on abbr "25" at bounding box center [684, 273] width 9 height 12
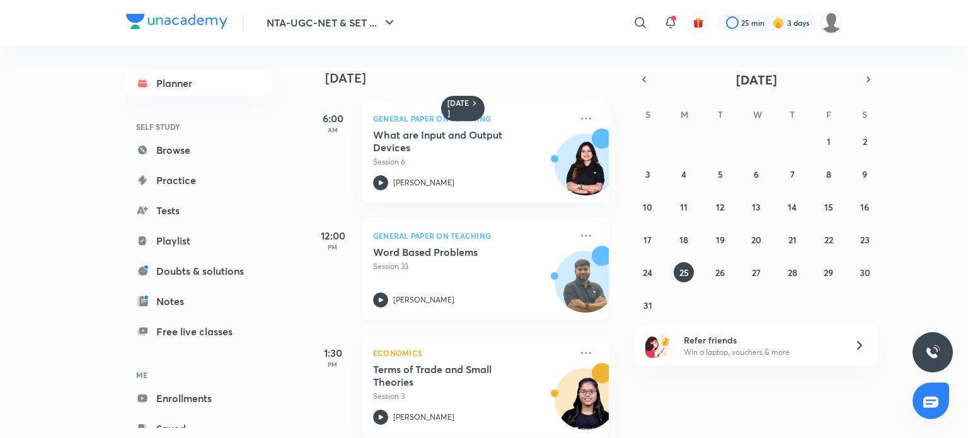
scroll to position [136, 0]
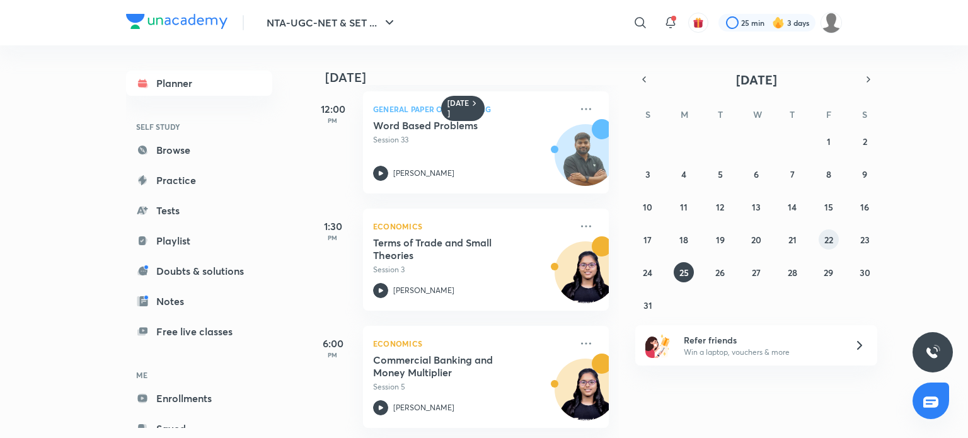
click at [837, 234] on button "22" at bounding box center [829, 239] width 20 height 20
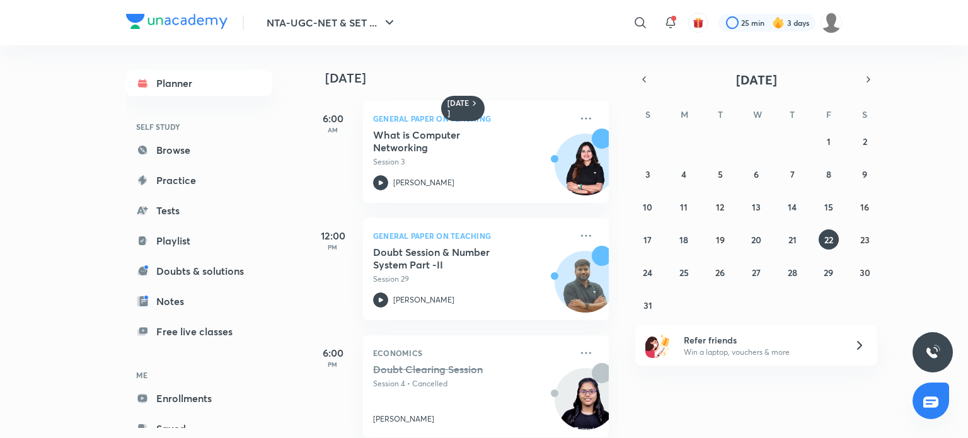
scroll to position [19, 0]
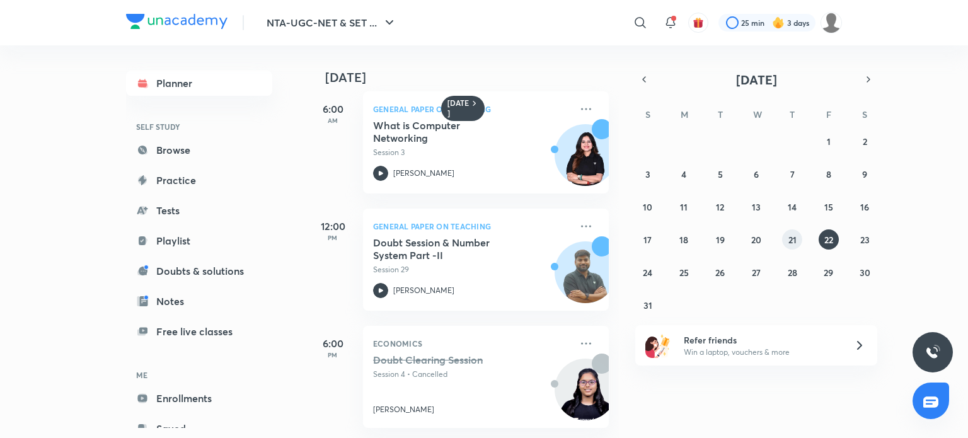
click at [789, 236] on abbr "21" at bounding box center [793, 240] width 8 height 12
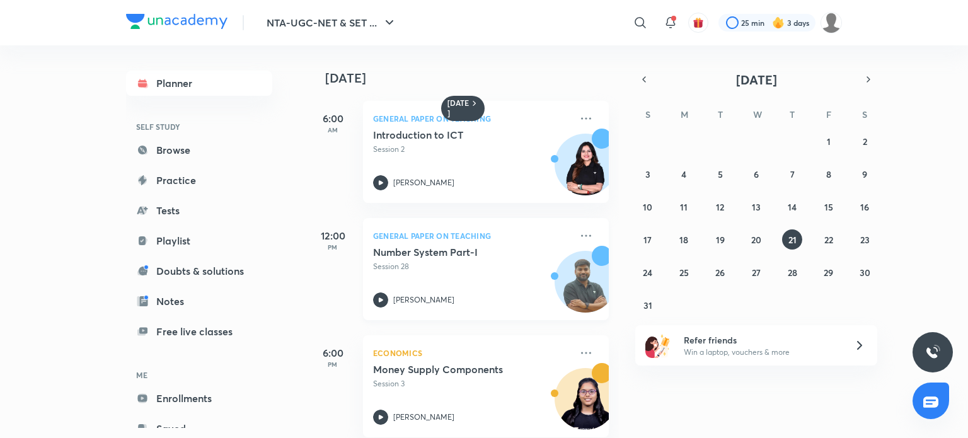
scroll to position [136, 0]
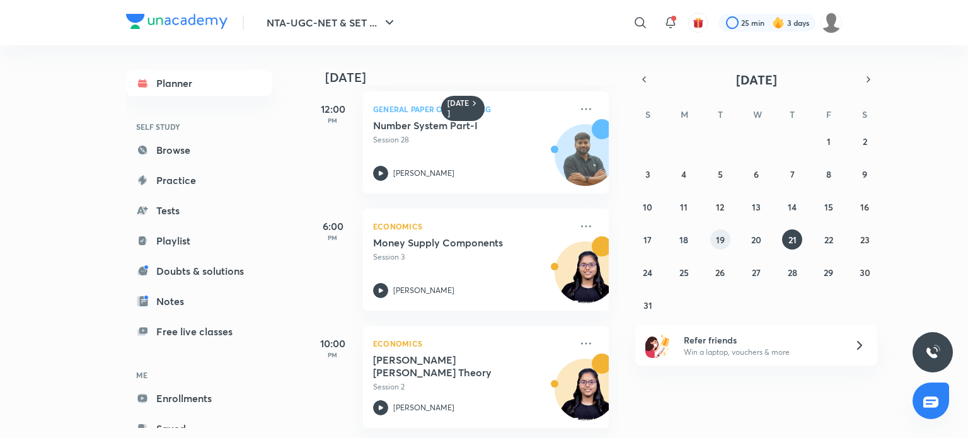
click at [712, 241] on button "19" at bounding box center [720, 239] width 20 height 20
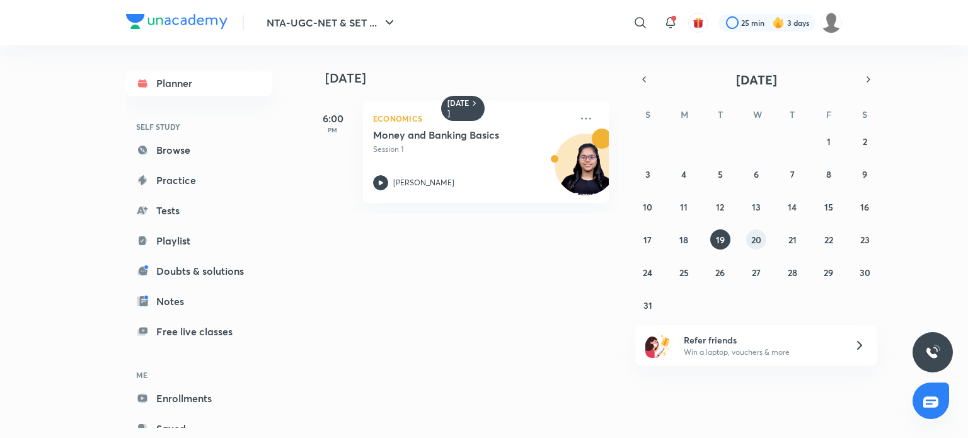
click at [749, 236] on button "20" at bounding box center [756, 239] width 20 height 20
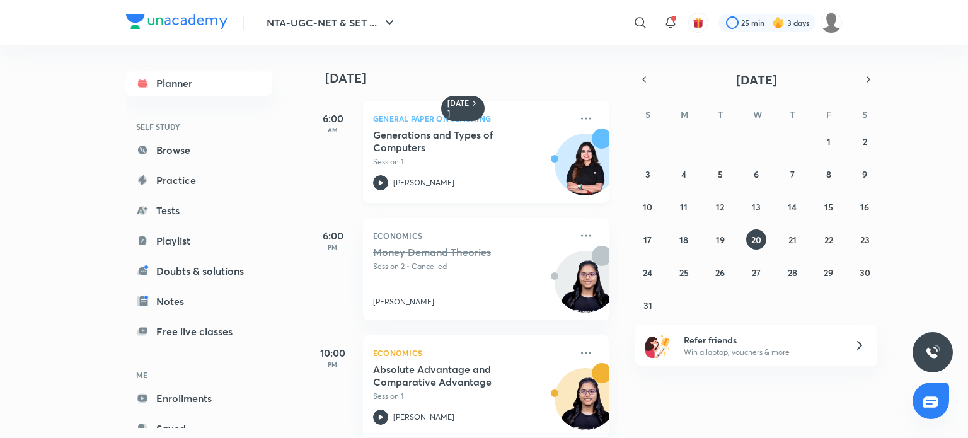
scroll to position [19, 0]
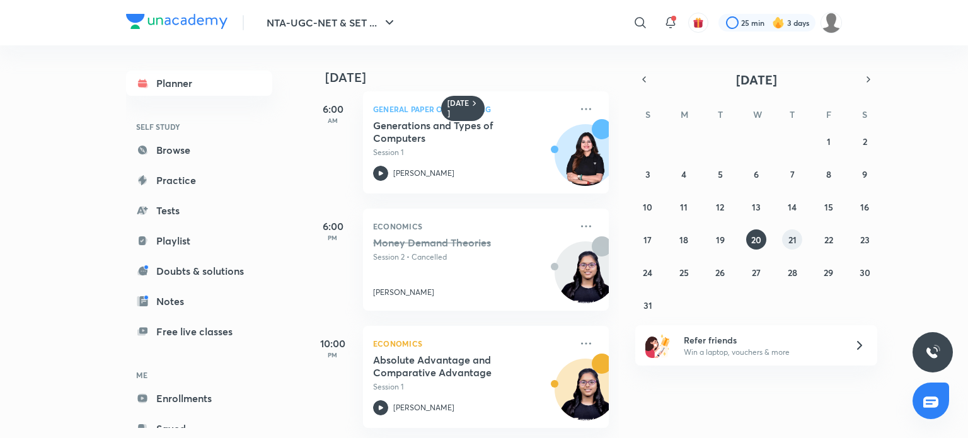
click at [787, 237] on button "21" at bounding box center [792, 239] width 20 height 20
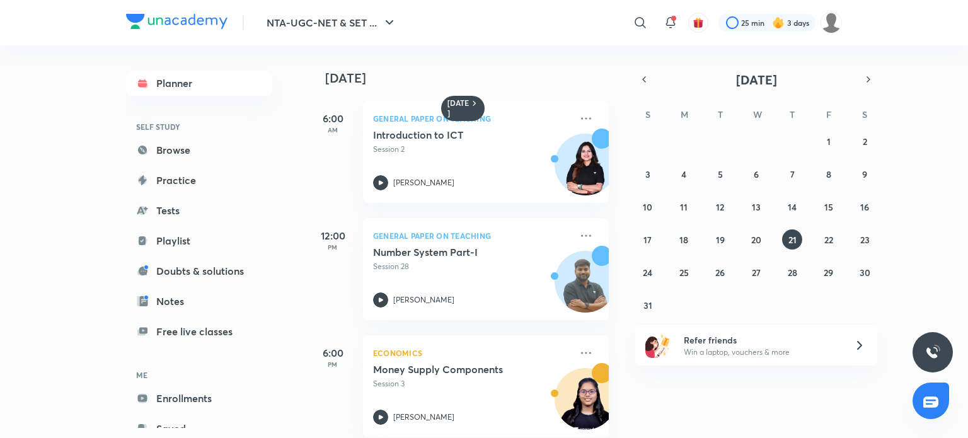
scroll to position [136, 0]
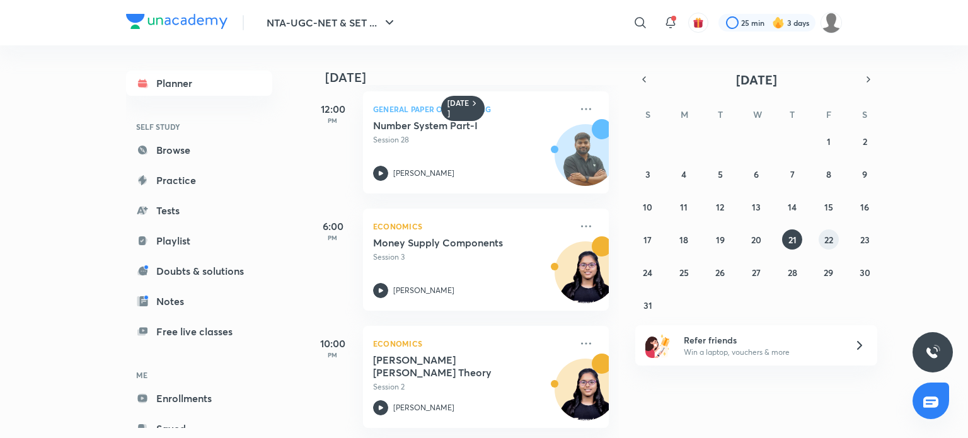
click at [827, 240] on abbr "22" at bounding box center [829, 240] width 9 height 12
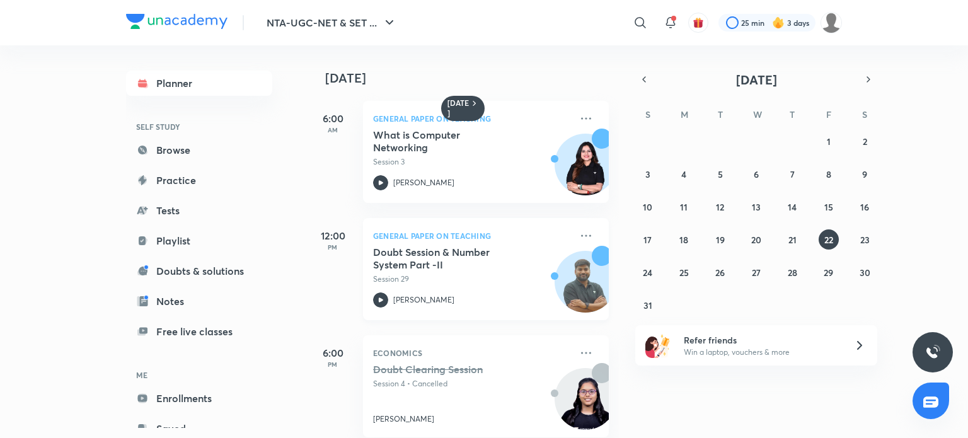
scroll to position [19, 0]
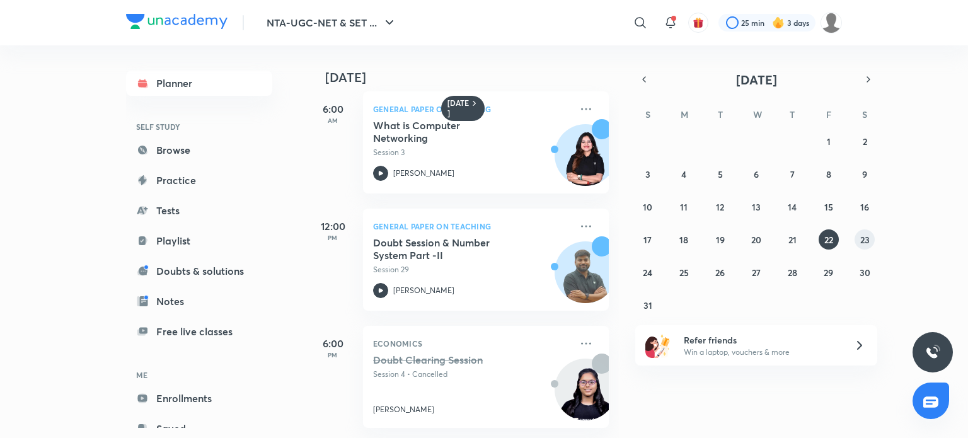
click at [867, 241] on abbr "23" at bounding box center [865, 240] width 9 height 12
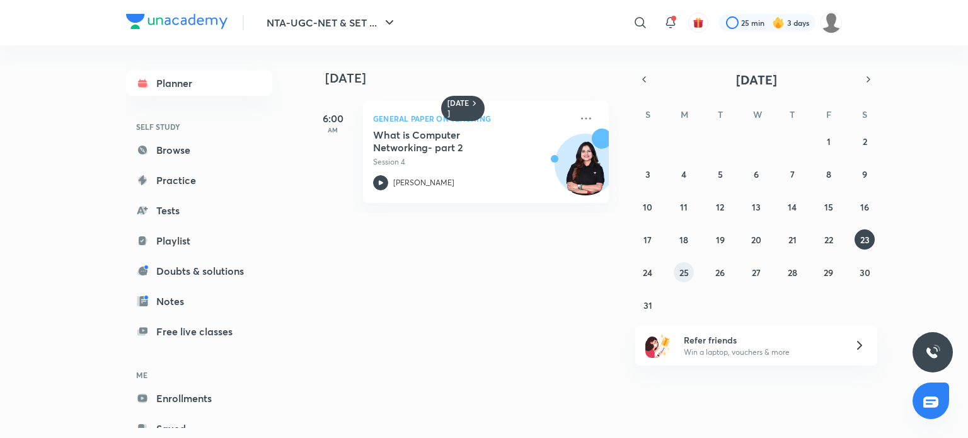
click at [682, 275] on abbr "25" at bounding box center [684, 273] width 9 height 12
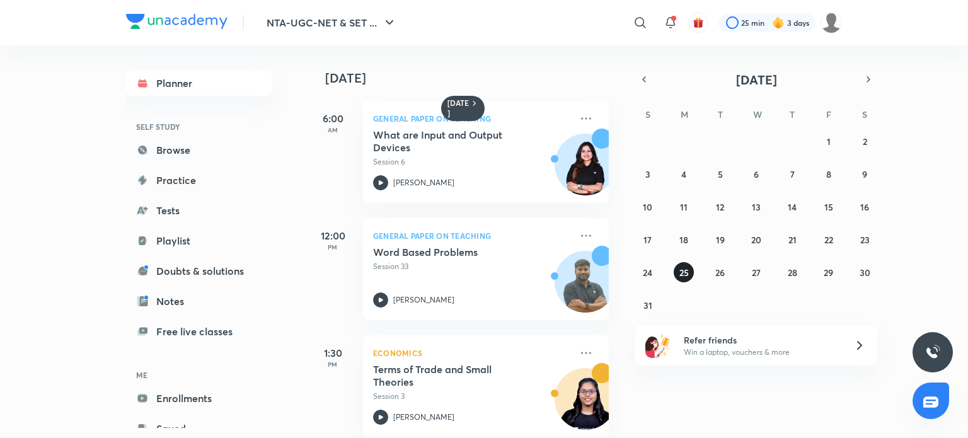
scroll to position [136, 0]
